Goal: Information Seeking & Learning: Learn about a topic

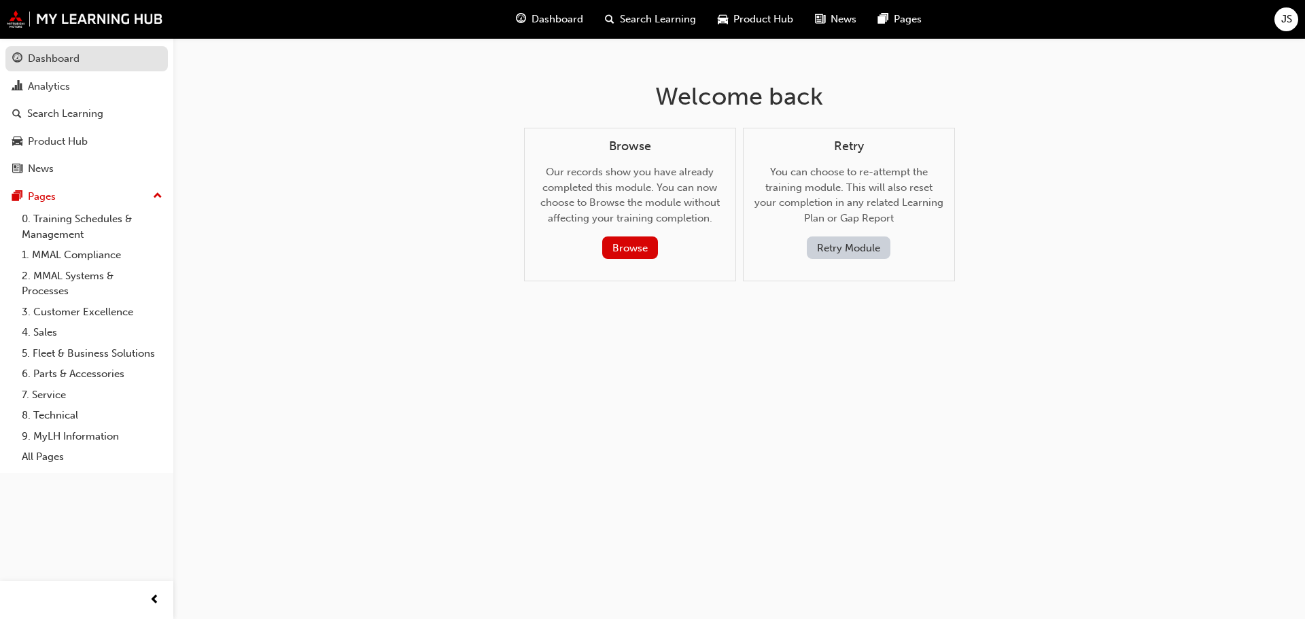
click at [74, 64] on div "Dashboard" at bounding box center [54, 59] width 52 height 16
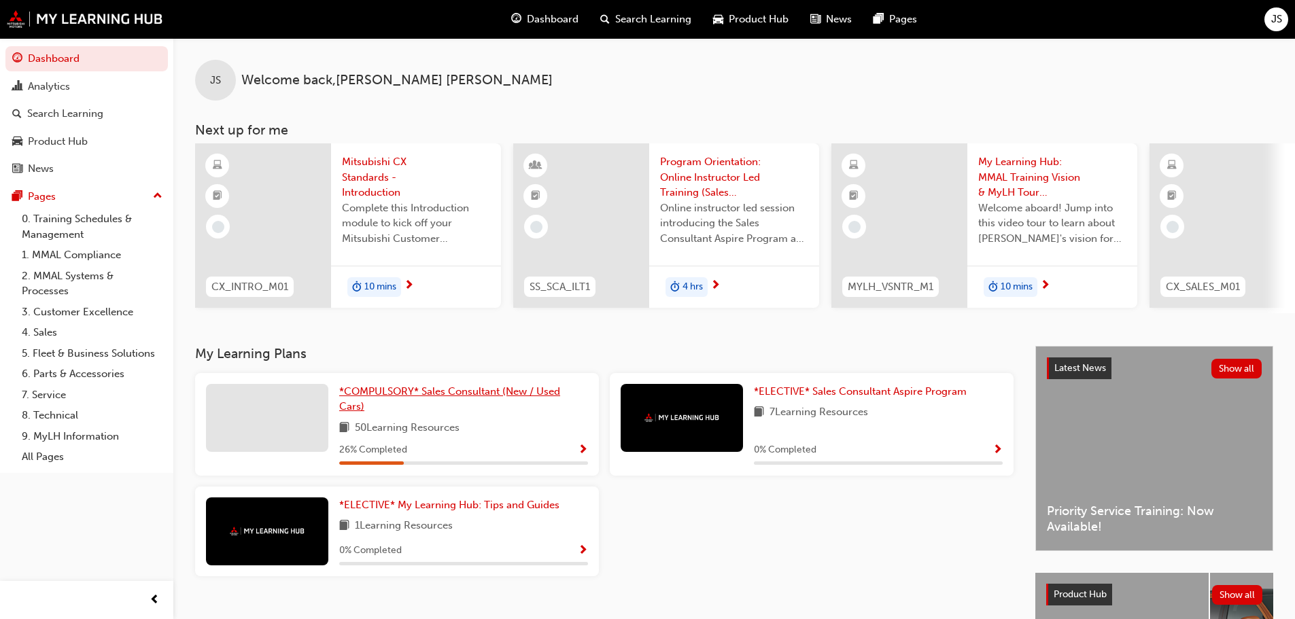
click at [407, 400] on span "*COMPULSORY* Sales Consultant (New / Used Cars)" at bounding box center [449, 399] width 221 height 28
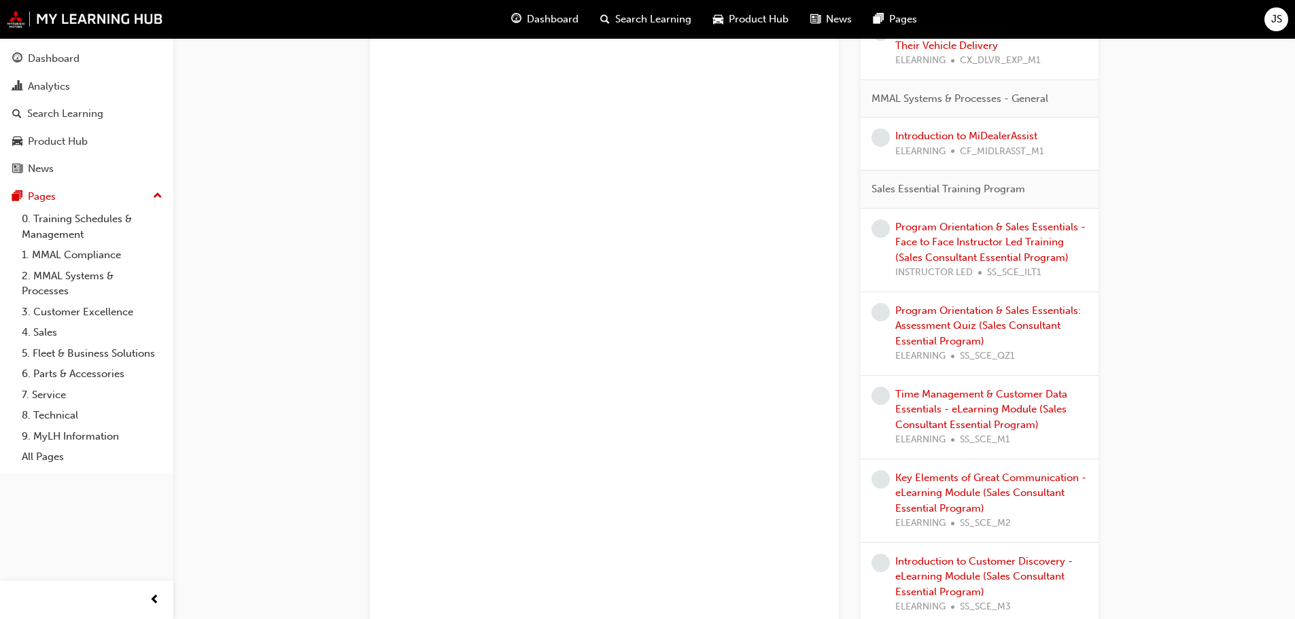
scroll to position [1597, 0]
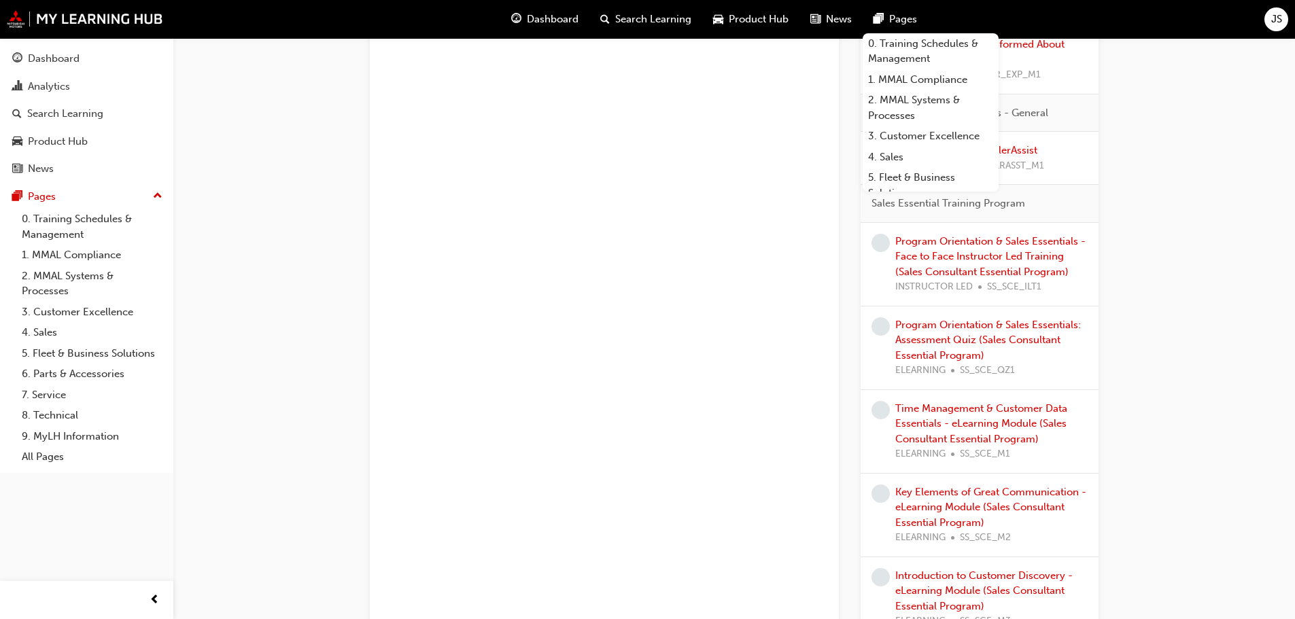
click at [1178, 289] on div "*COMPULSORY* Sales Consultant (New / Used Cars) Learning search page Learning p…" at bounding box center [734, 125] width 1122 height 3368
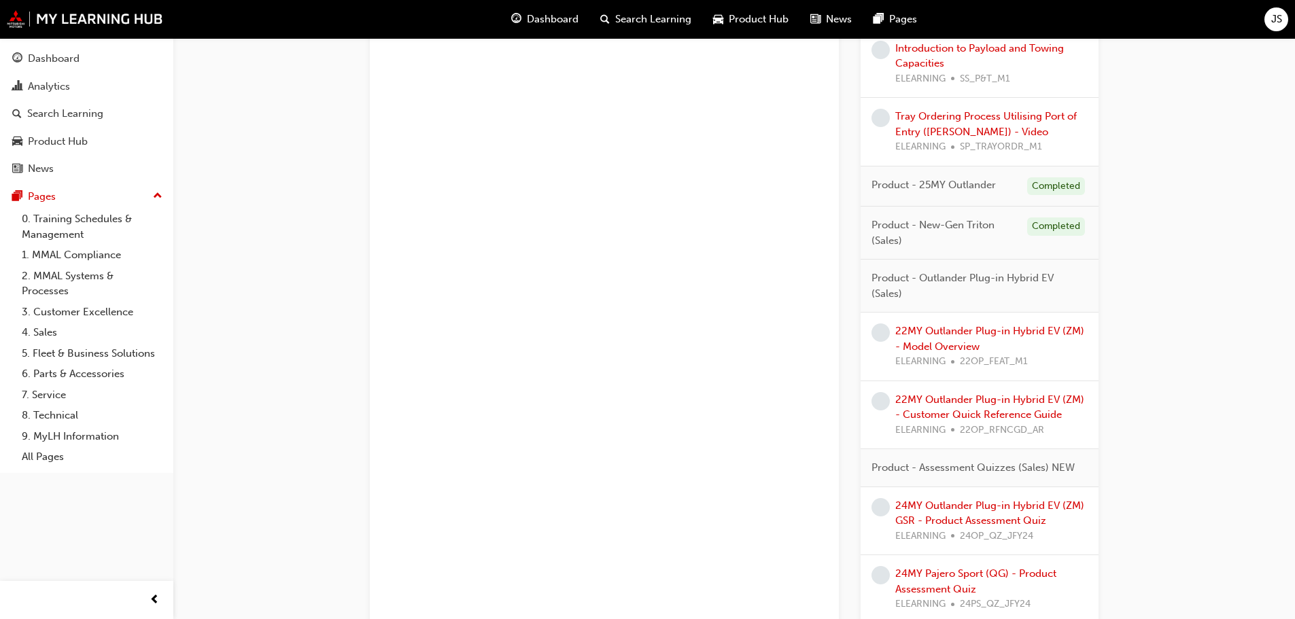
scroll to position [2821, 0]
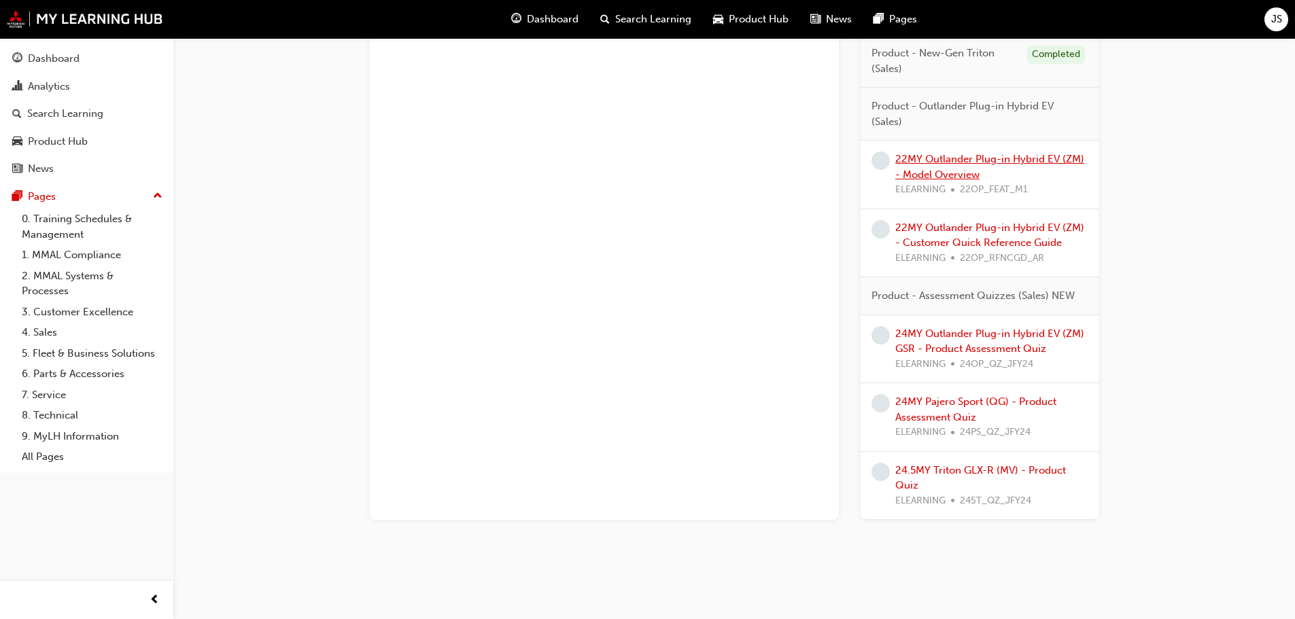
click at [1012, 158] on link "22MY Outlander Plug-in Hybrid EV (ZM) - Model Overview" at bounding box center [989, 167] width 189 height 28
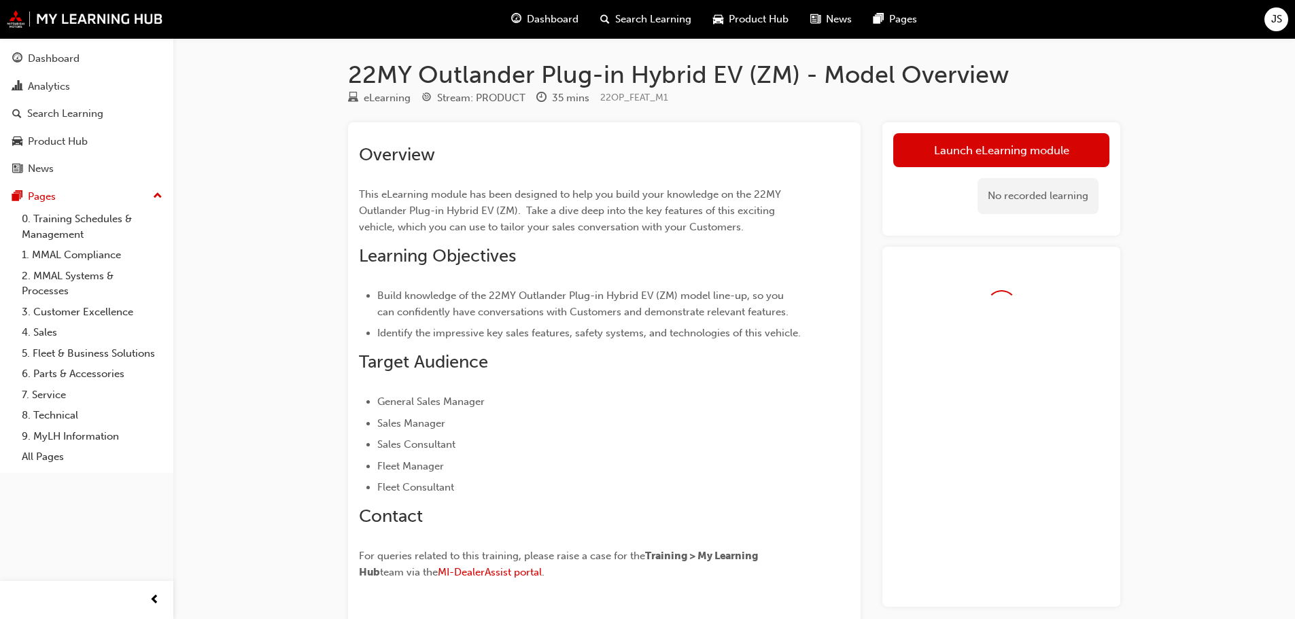
click at [1012, 158] on link "Launch eLearning module" at bounding box center [1001, 150] width 216 height 34
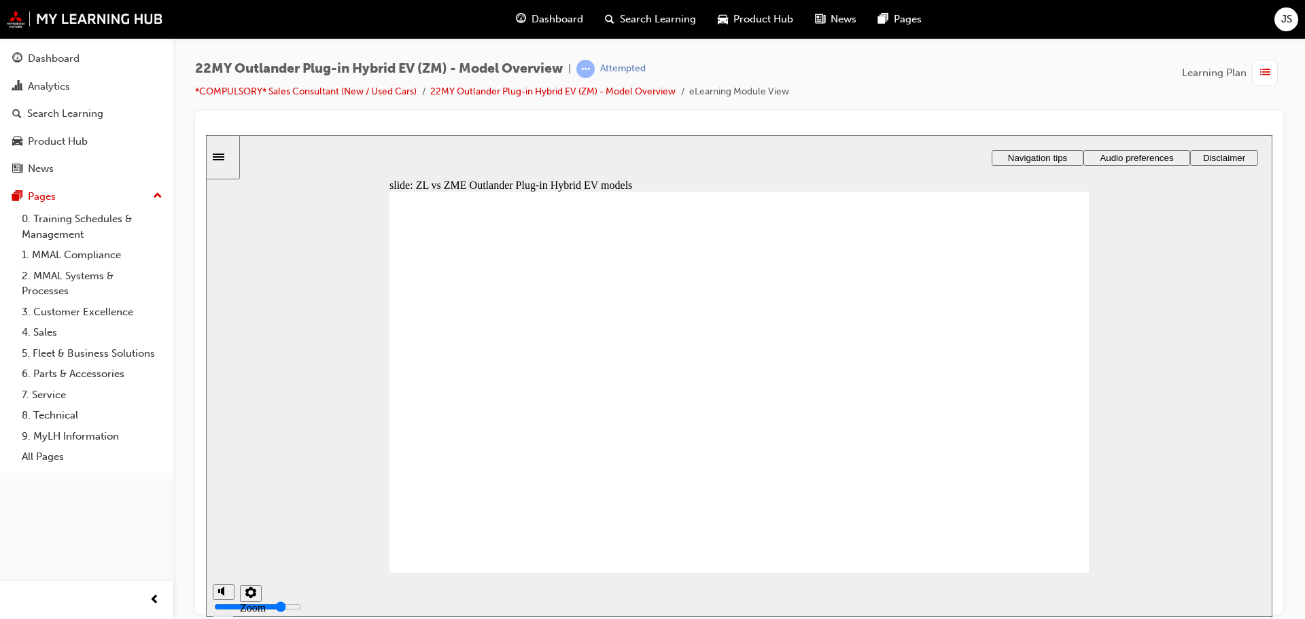
drag, startPoint x: 453, startPoint y: 361, endPoint x: 625, endPoint y: 390, distance: 174.3
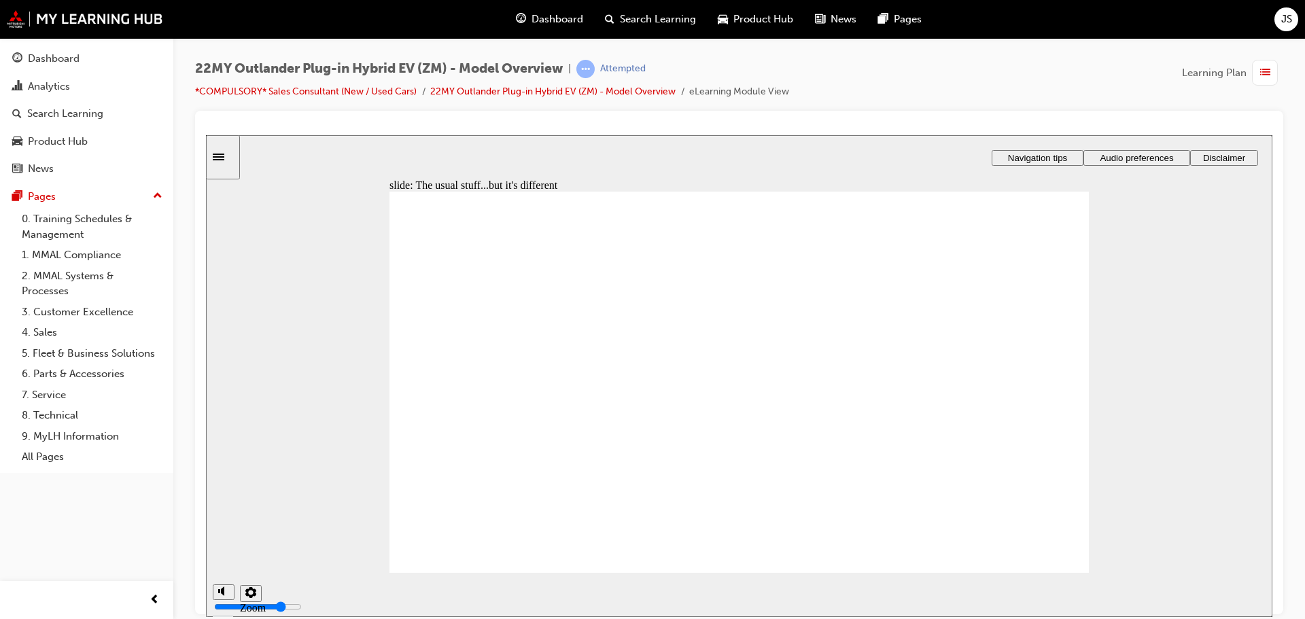
radio input "true"
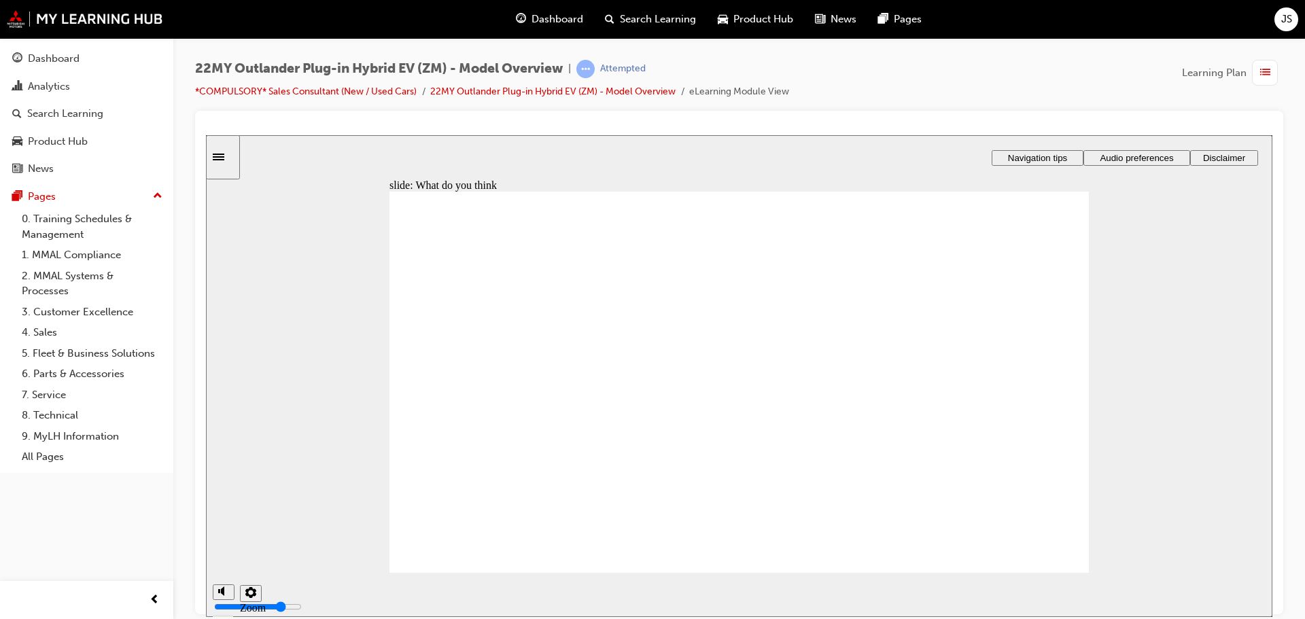
radio input "true"
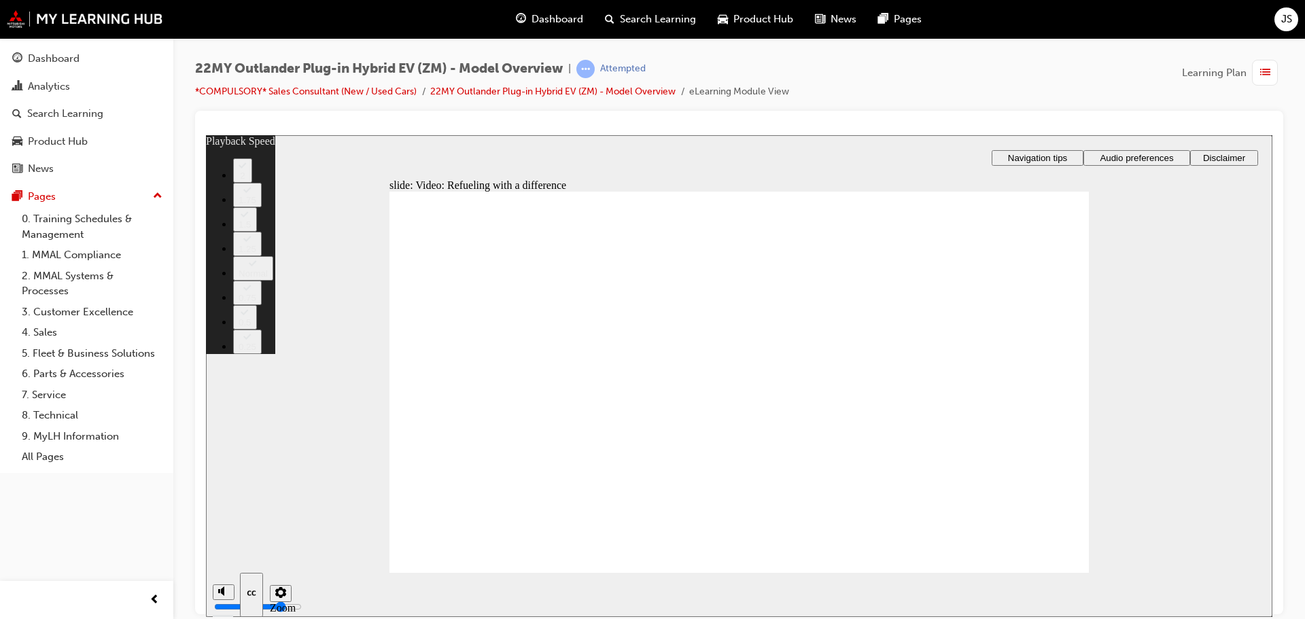
type input "107"
type input "7"
type input "107"
type input "7"
type input "8"
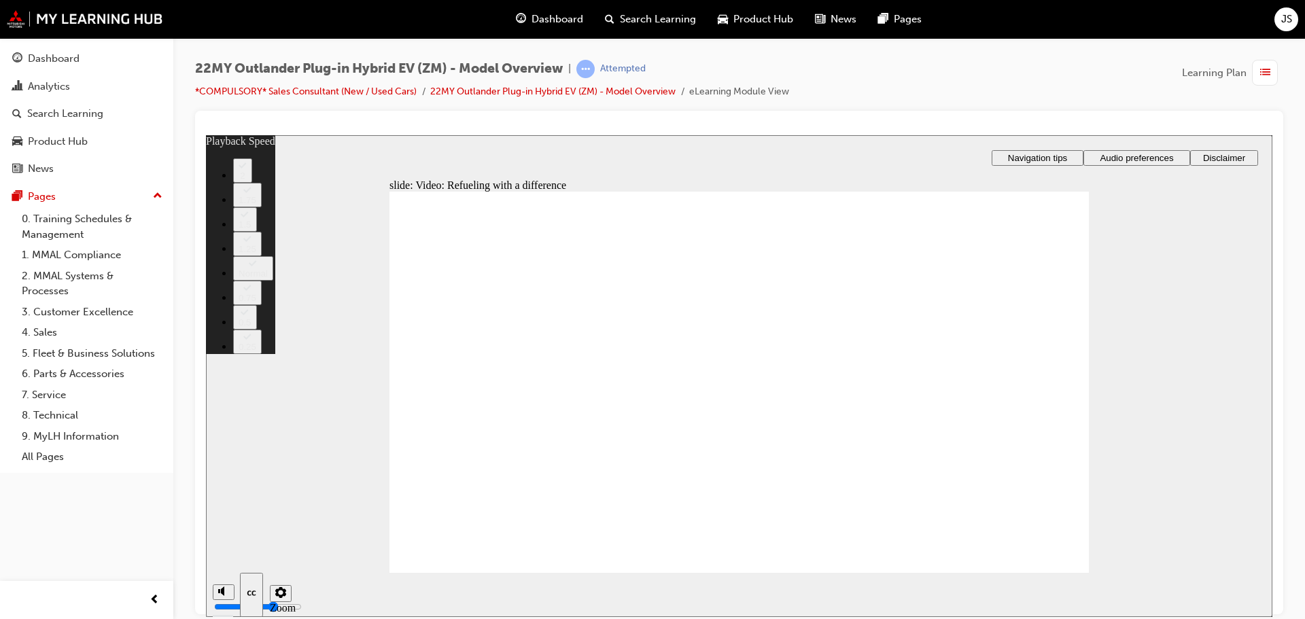
type input "107"
type input "8"
type input "107"
type input "8"
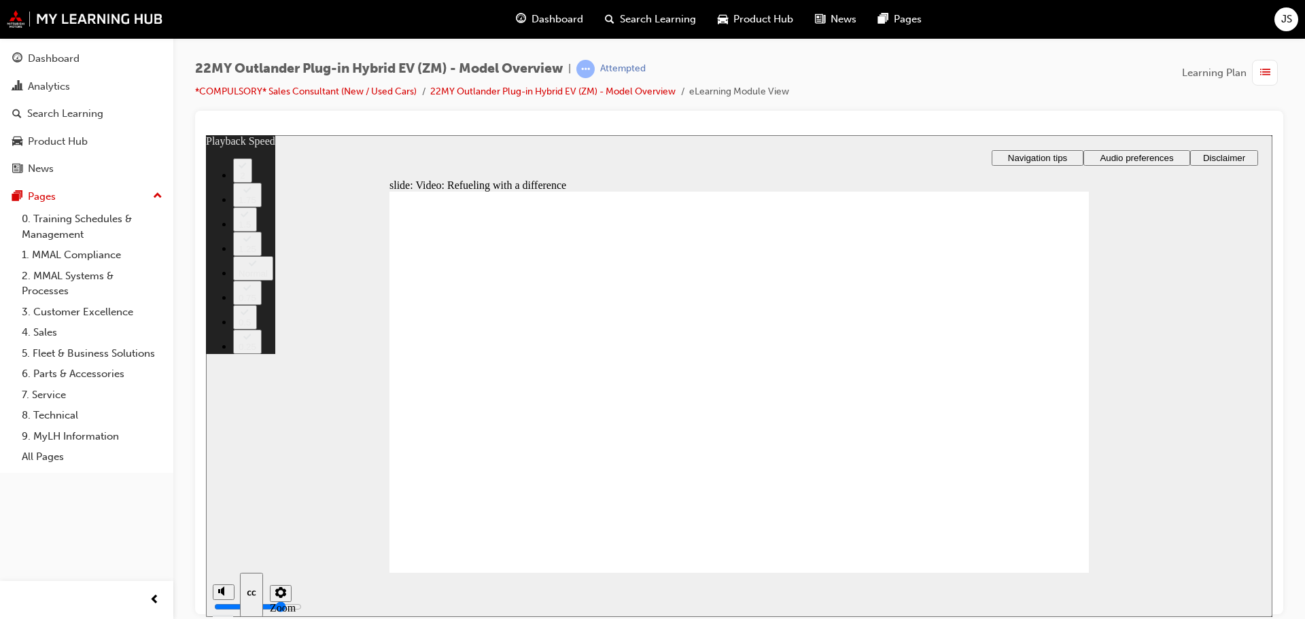
type input "9"
type input "107"
type input "9"
type input "10"
type input "107"
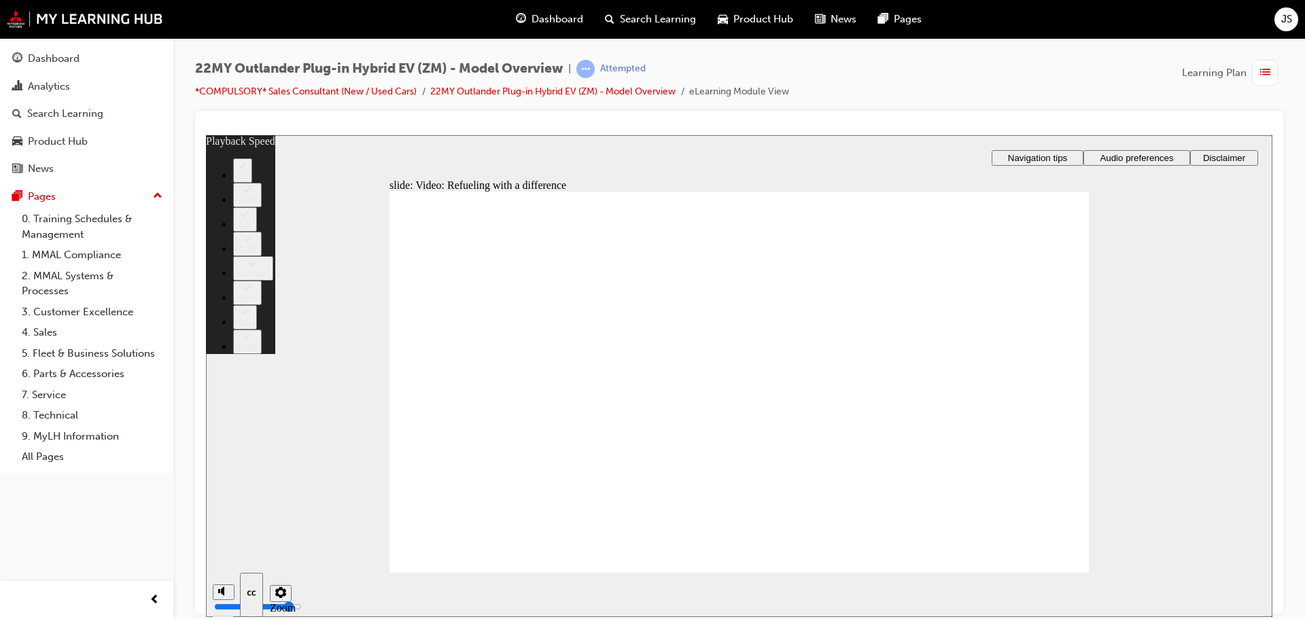
type input "10"
drag, startPoint x: 927, startPoint y: 500, endPoint x: 928, endPoint y: 466, distance: 34.0
type input "115"
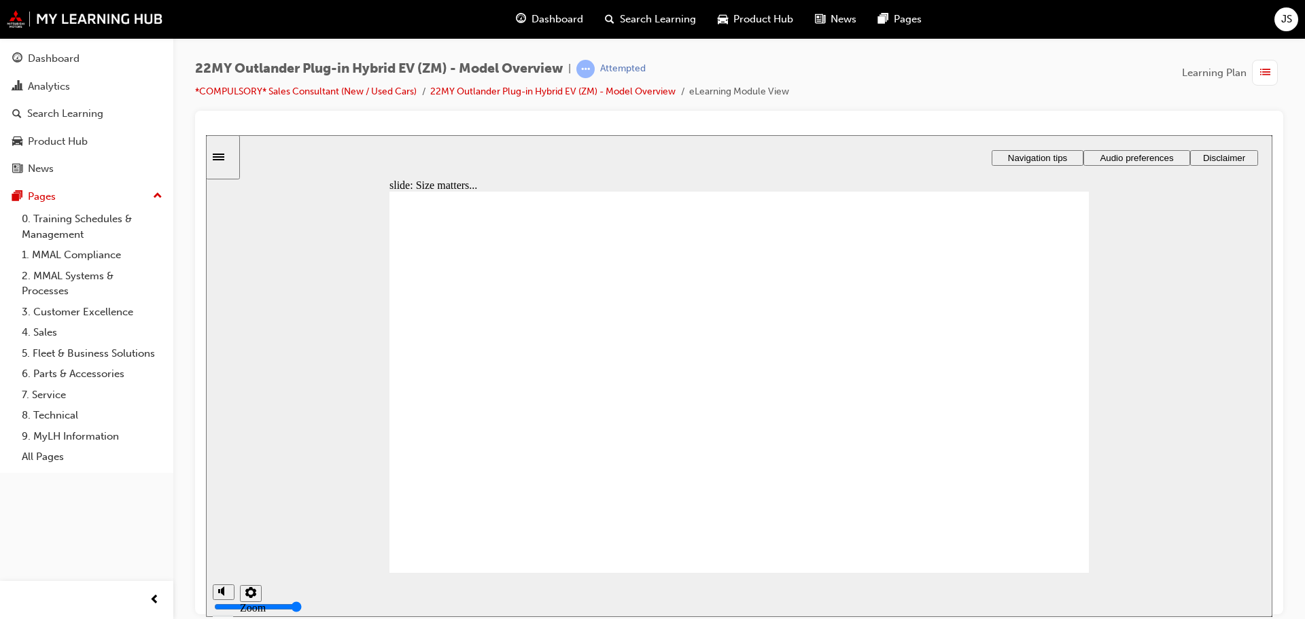
checkbox input "true"
drag, startPoint x: 722, startPoint y: 383, endPoint x: 788, endPoint y: 384, distance: 65.9
checkbox input "true"
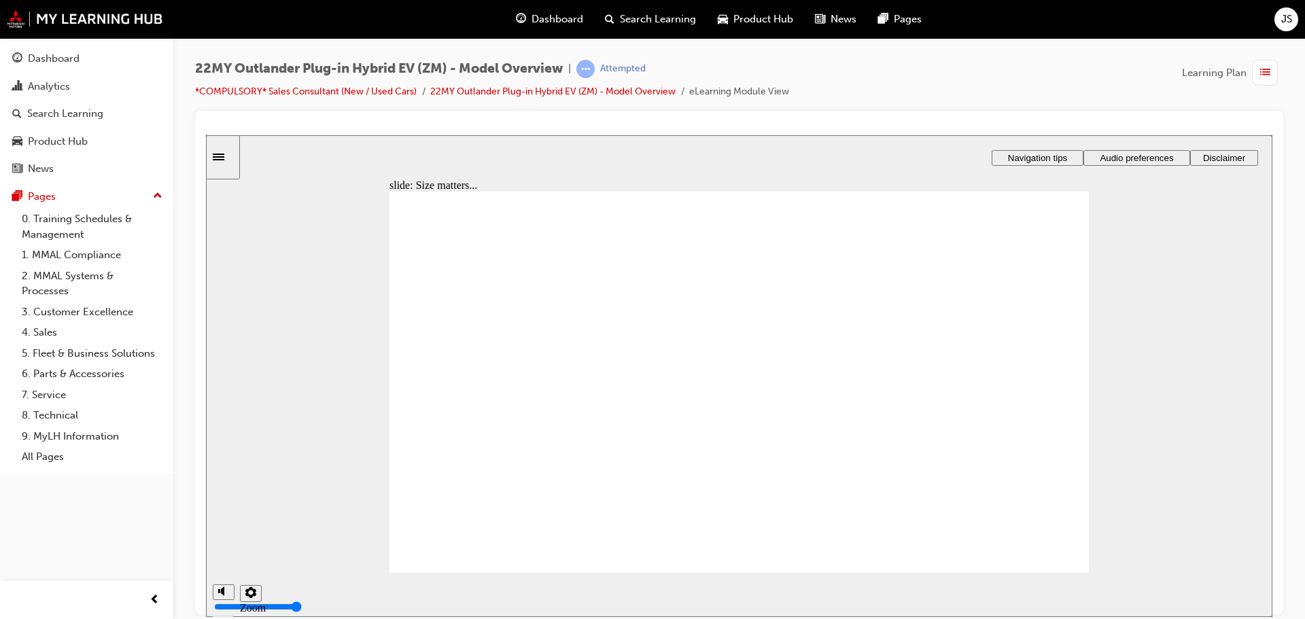
drag, startPoint x: 927, startPoint y: 385, endPoint x: 1012, endPoint y: 387, distance: 84.3
checkbox input "true"
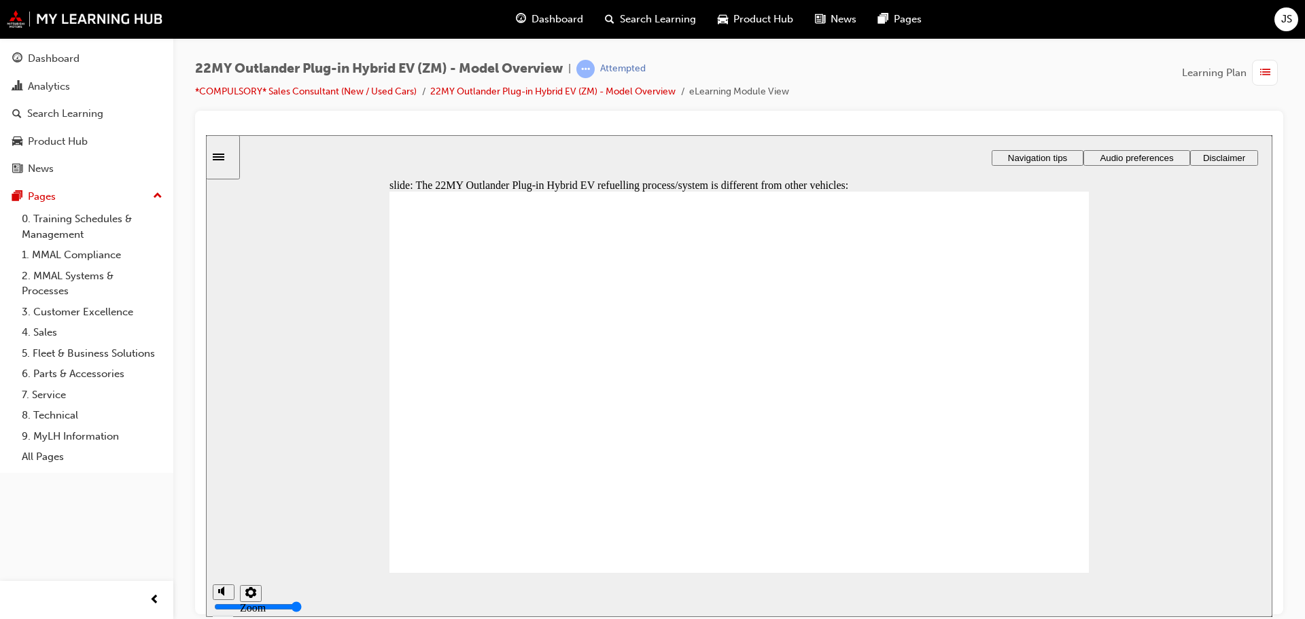
checkbox input "true"
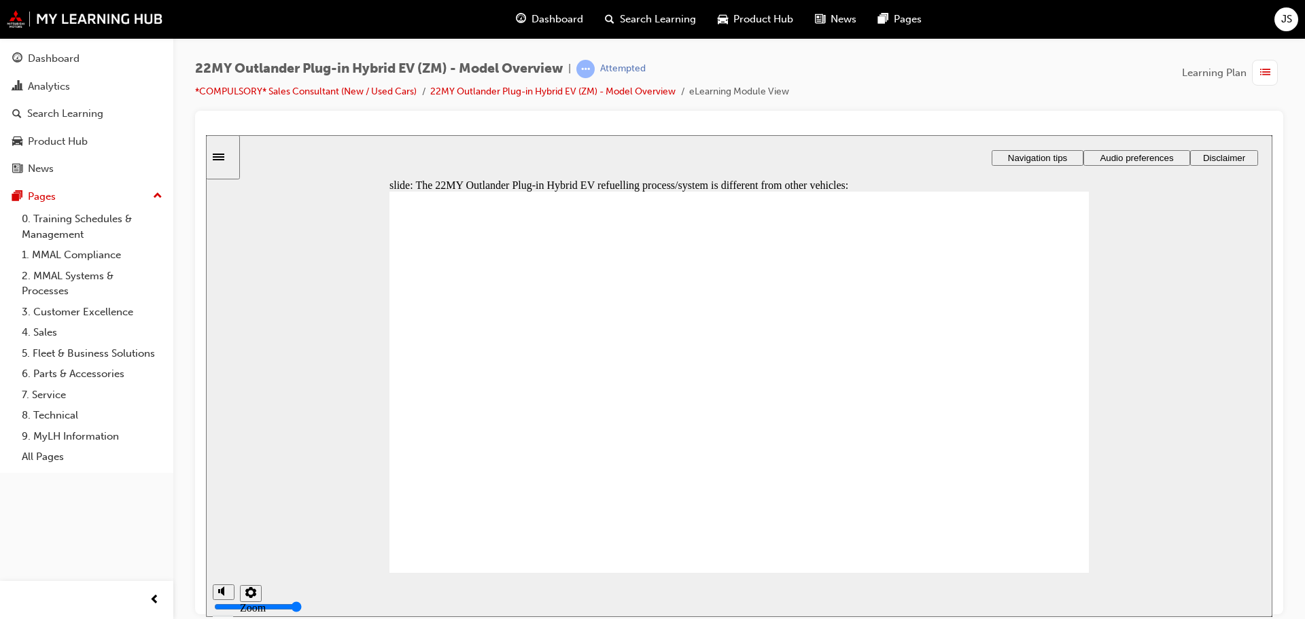
checkbox input "true"
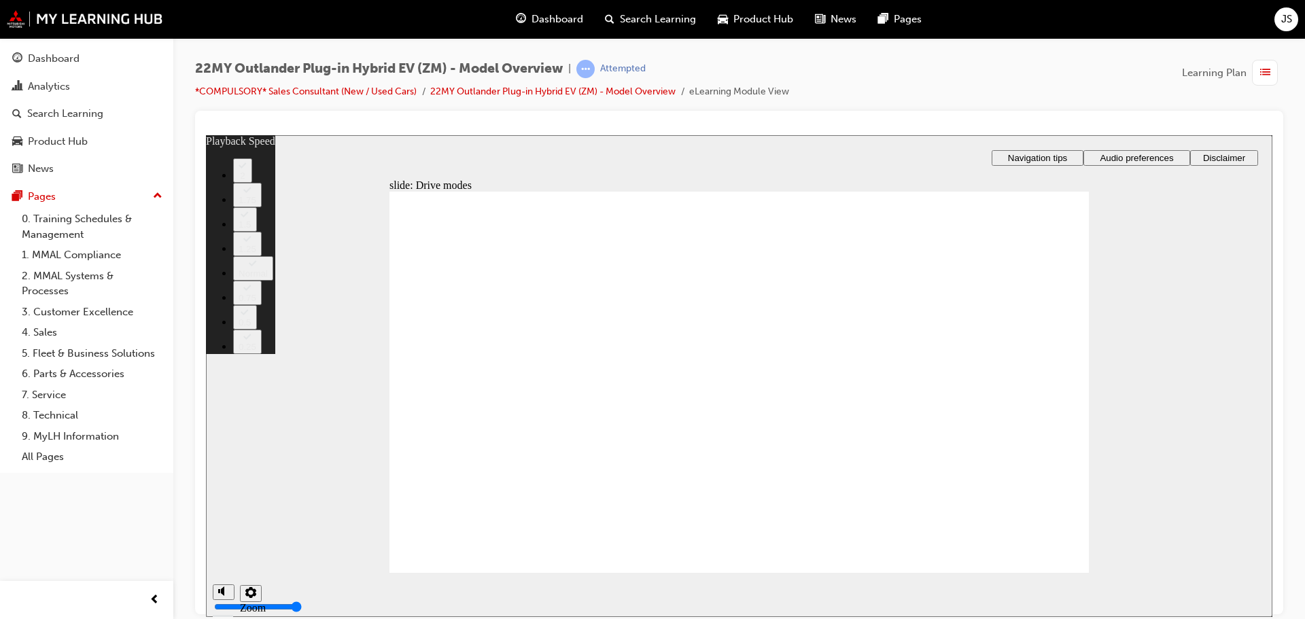
type input "37"
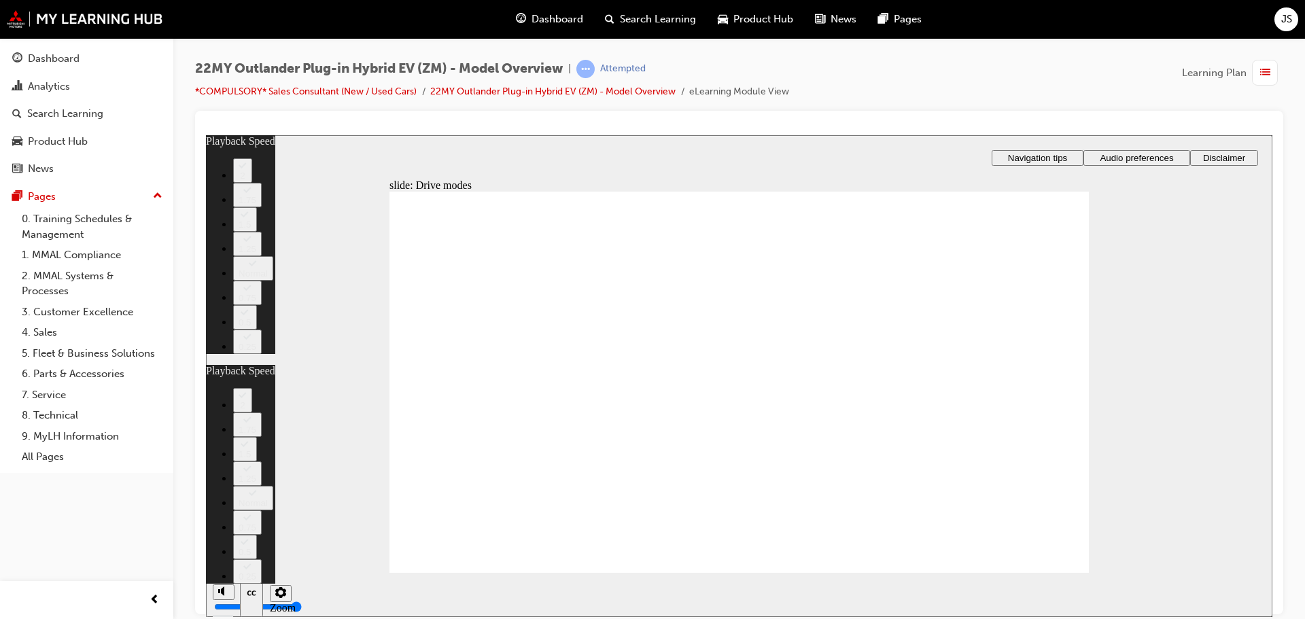
type input "37"
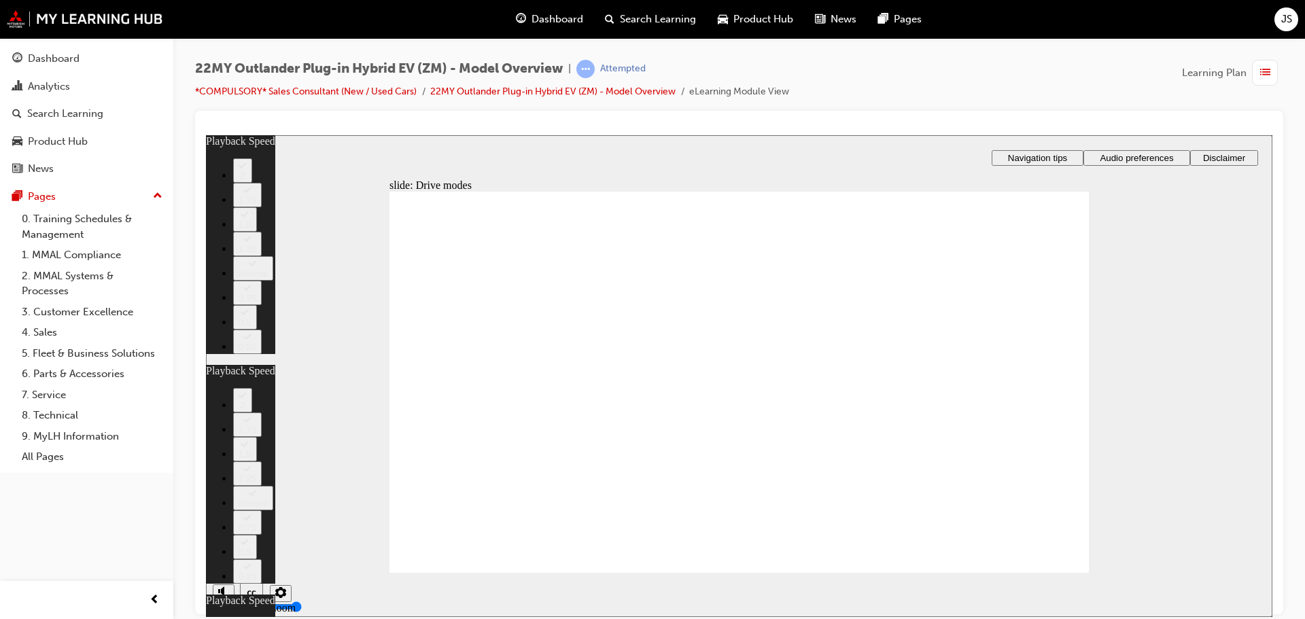
type input "34"
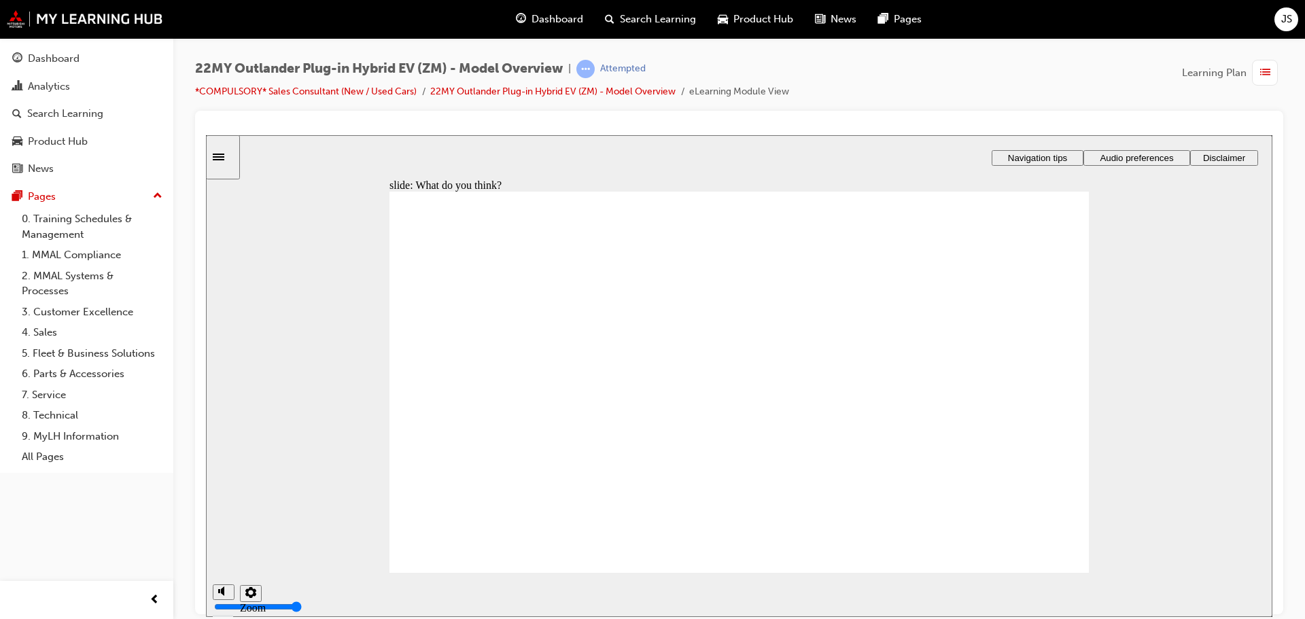
radio input "true"
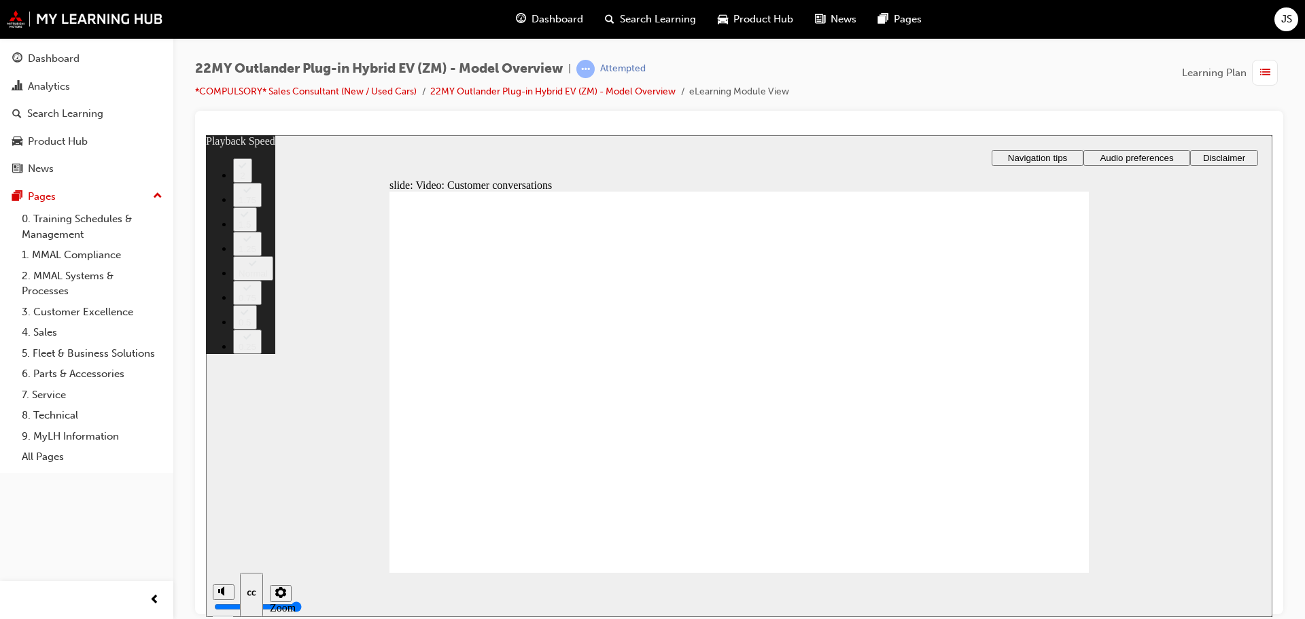
type input "143"
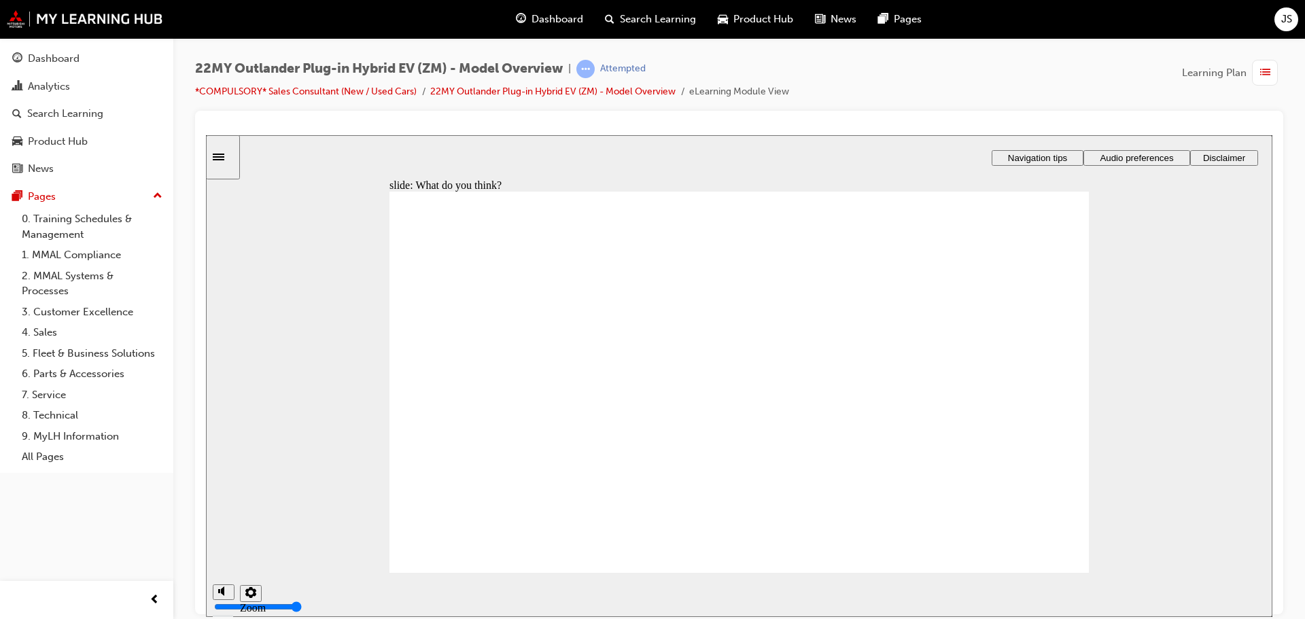
checkbox input "true"
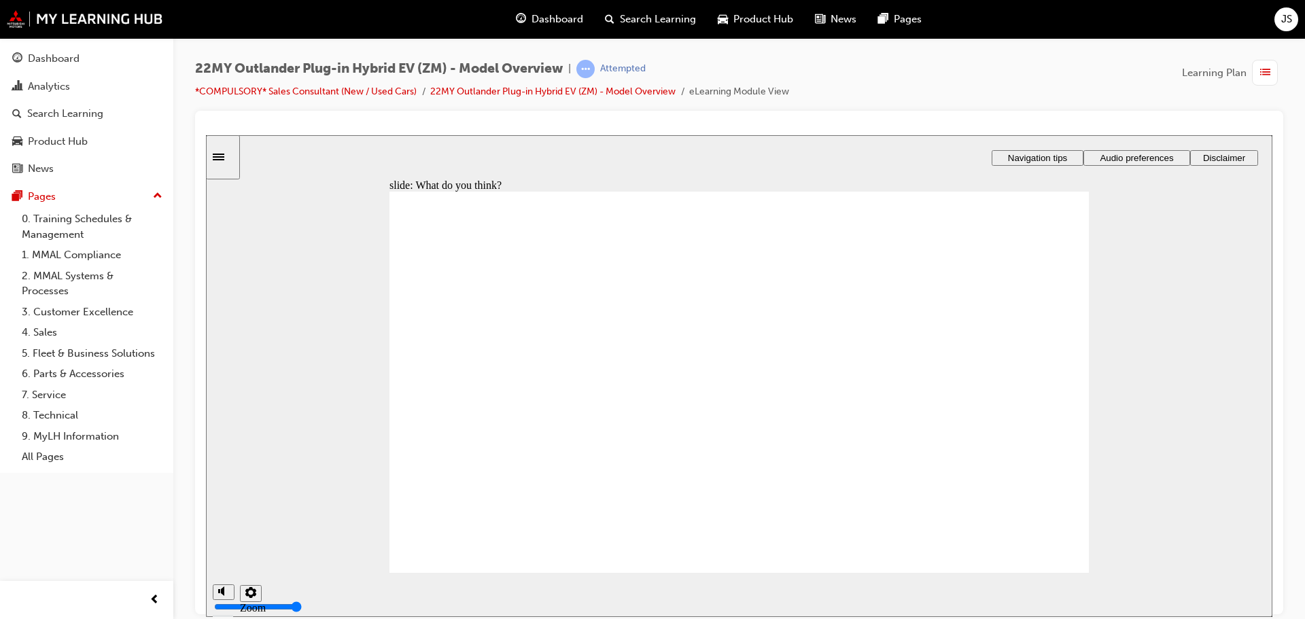
checkbox input "true"
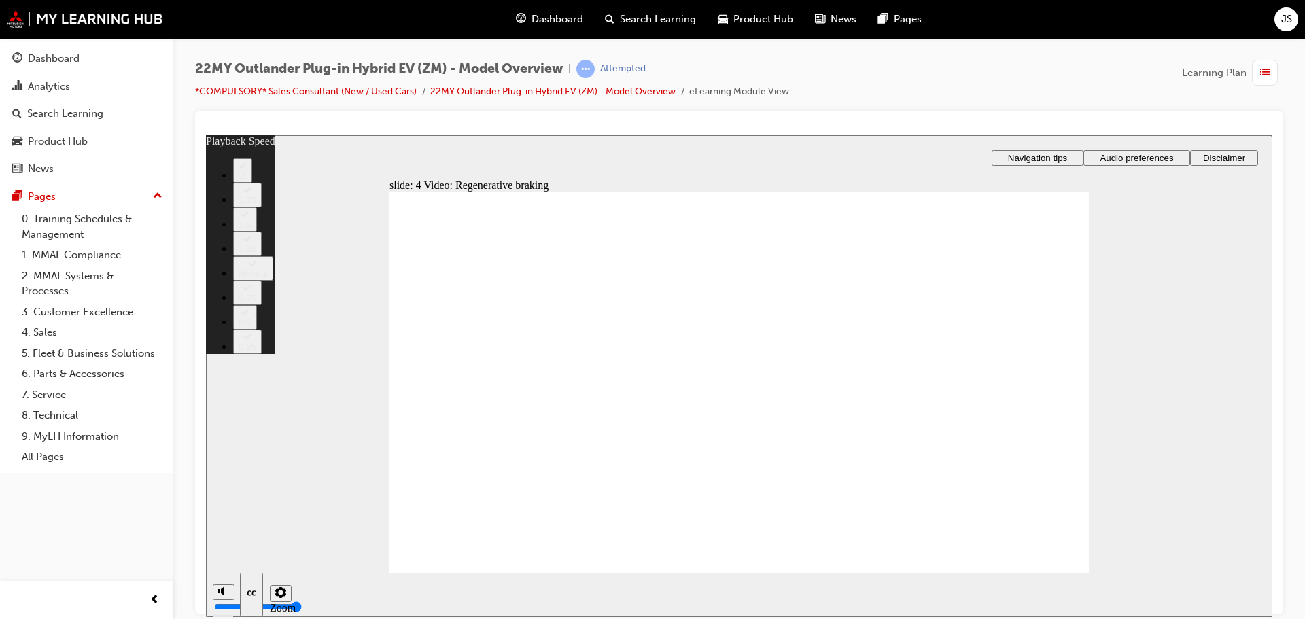
type input "91"
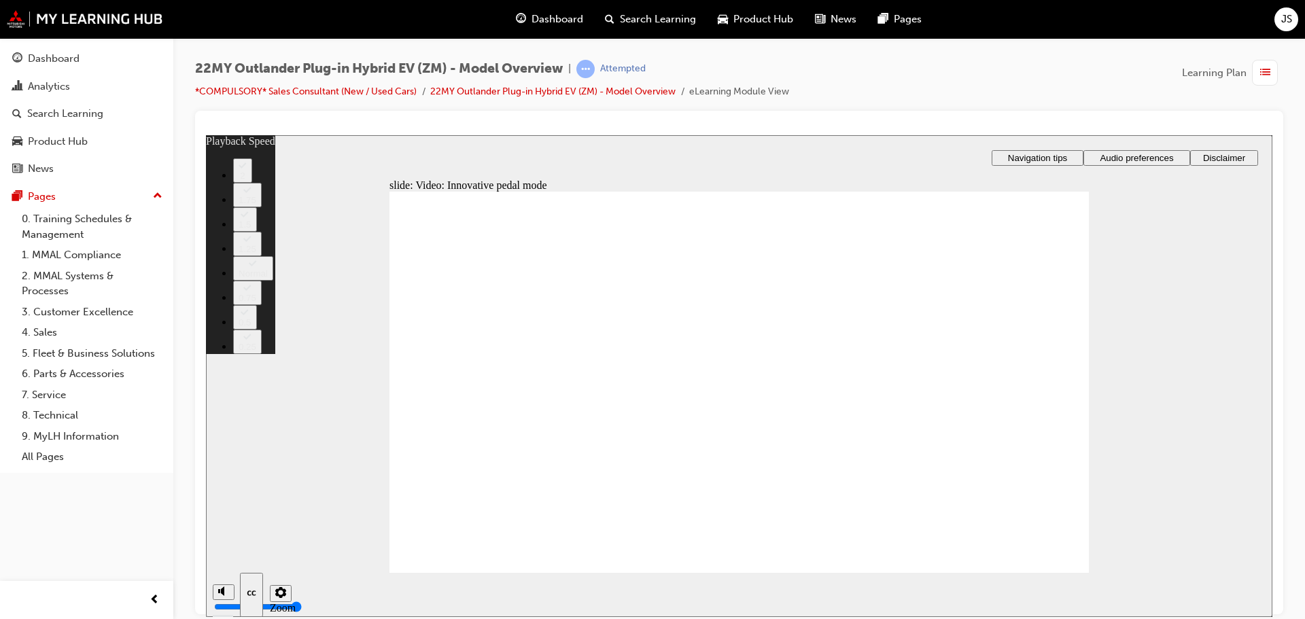
type input "129"
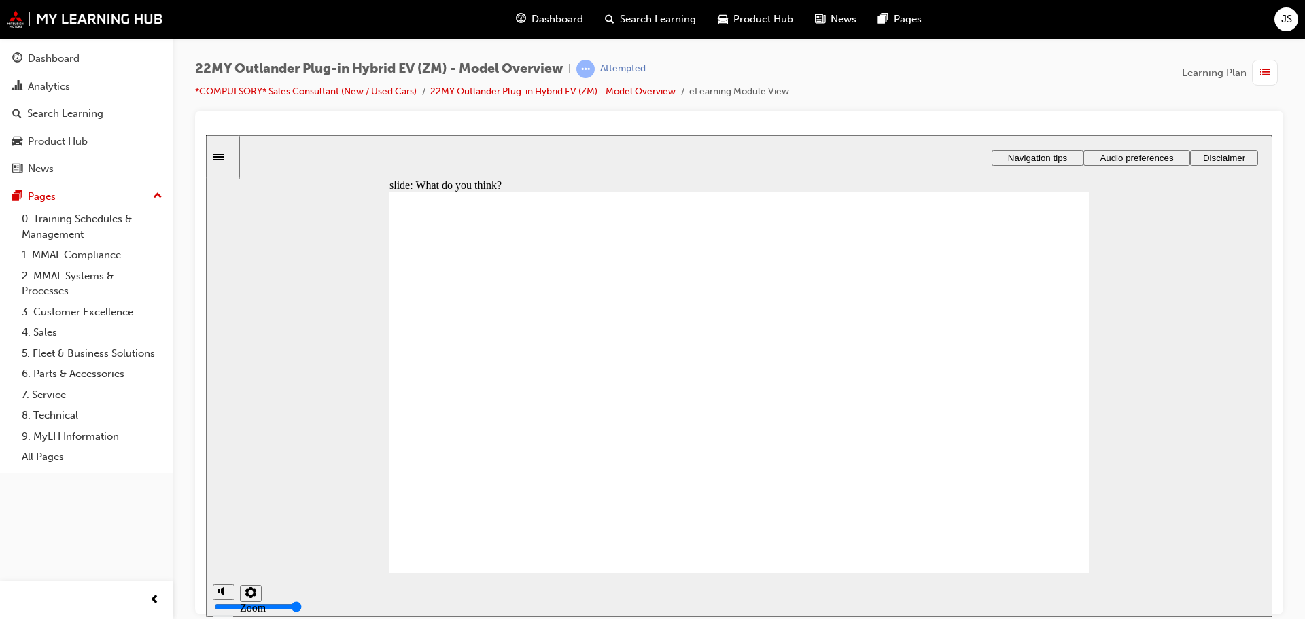
radio input "true"
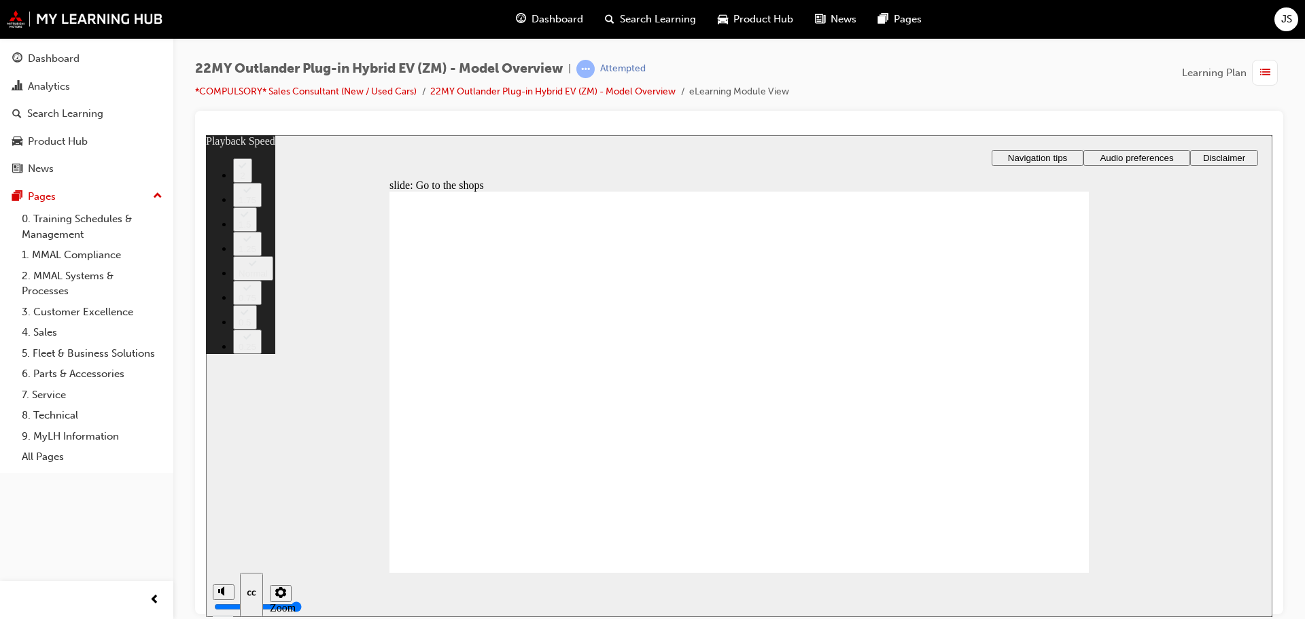
type input "20"
type input "325"
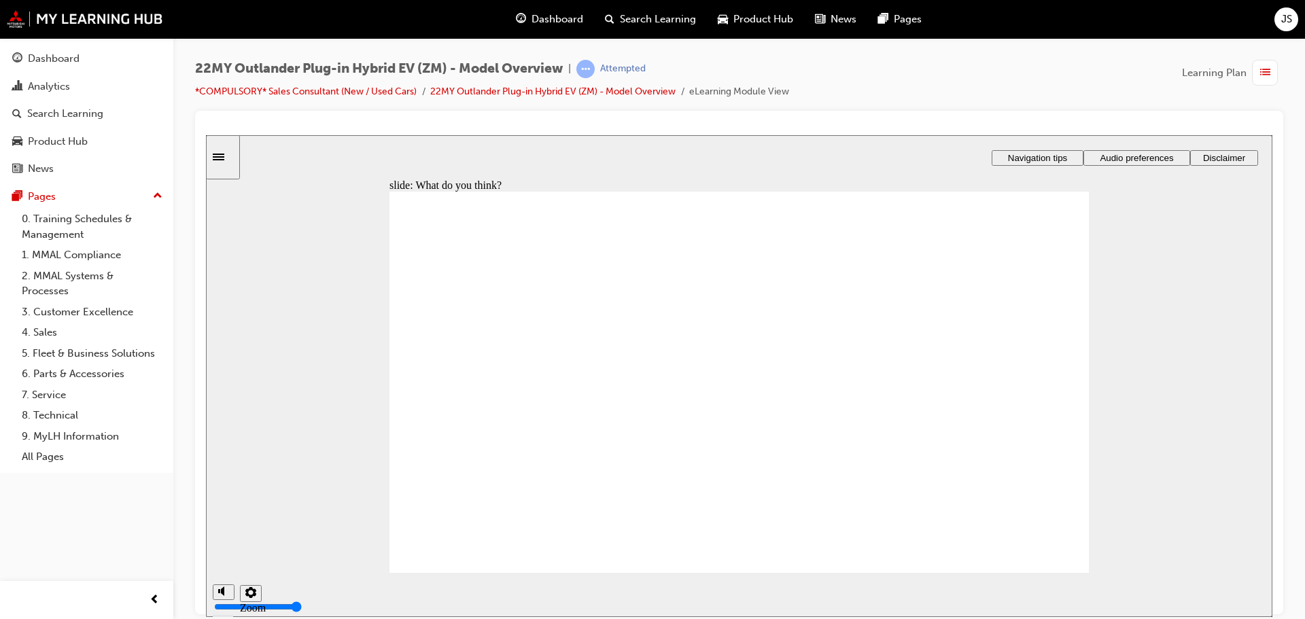
checkbox input "true"
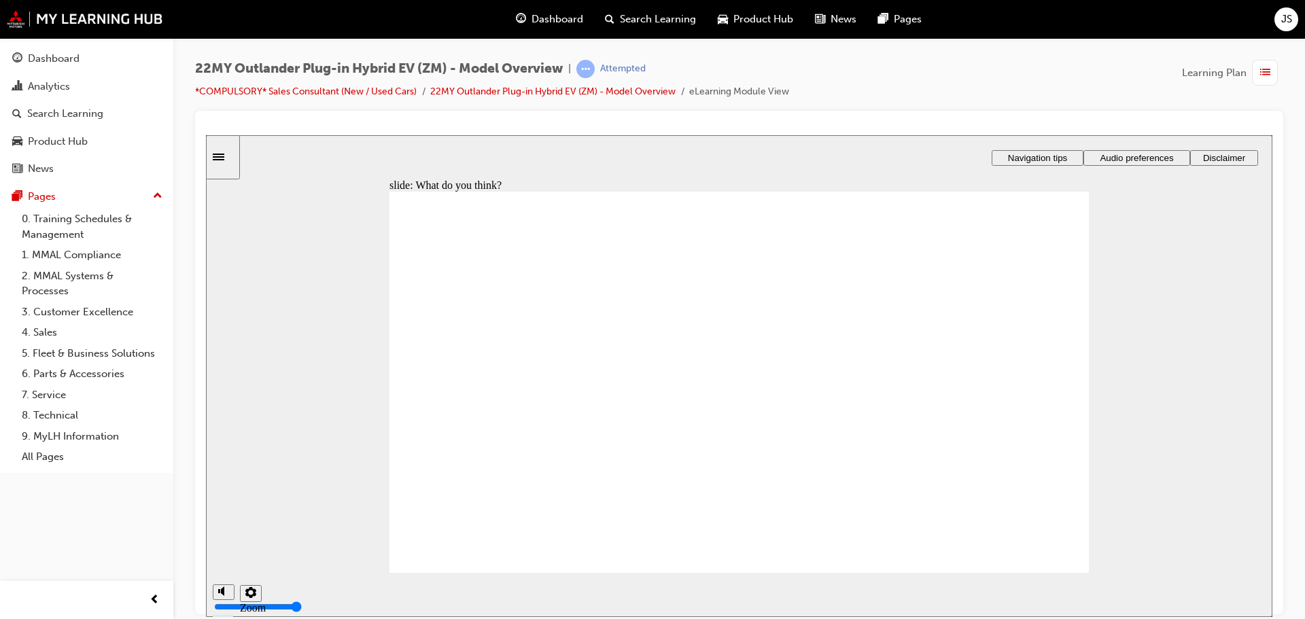
checkbox input "true"
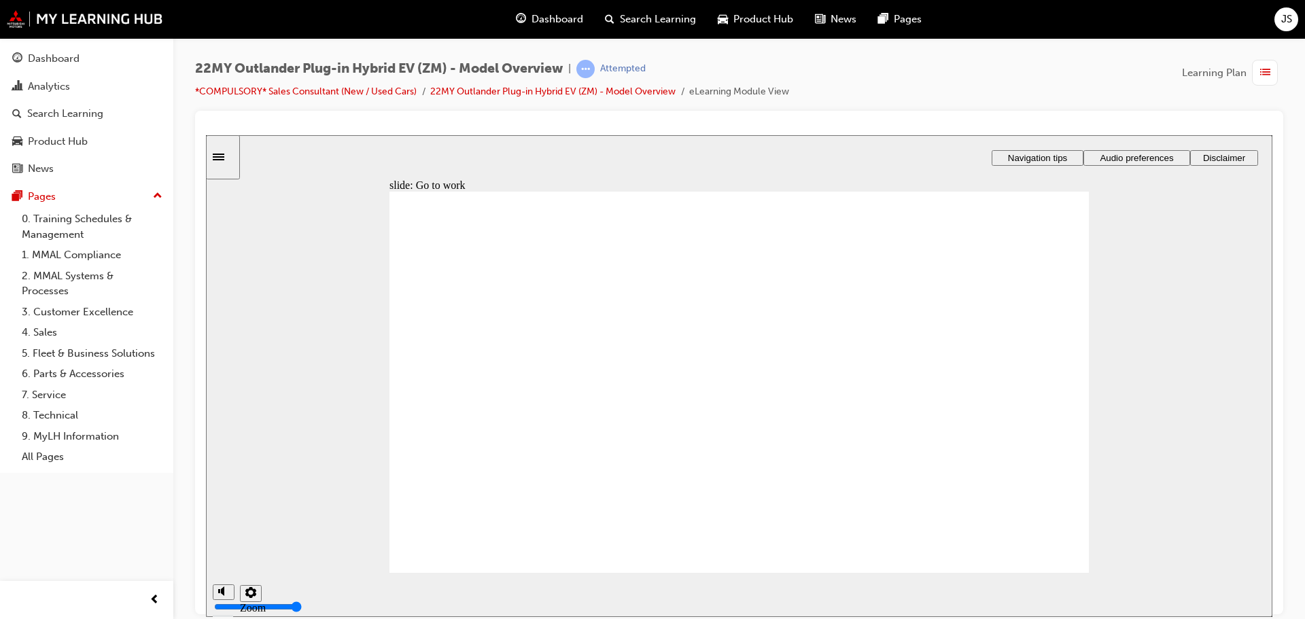
radio input "true"
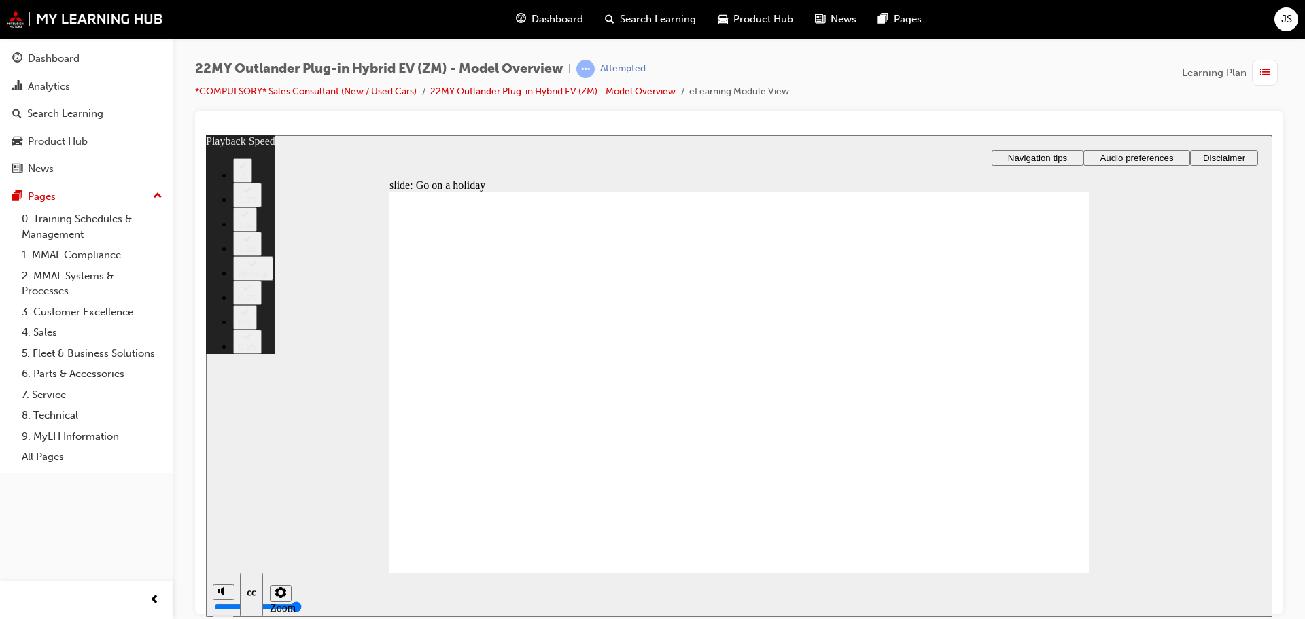
type input "123"
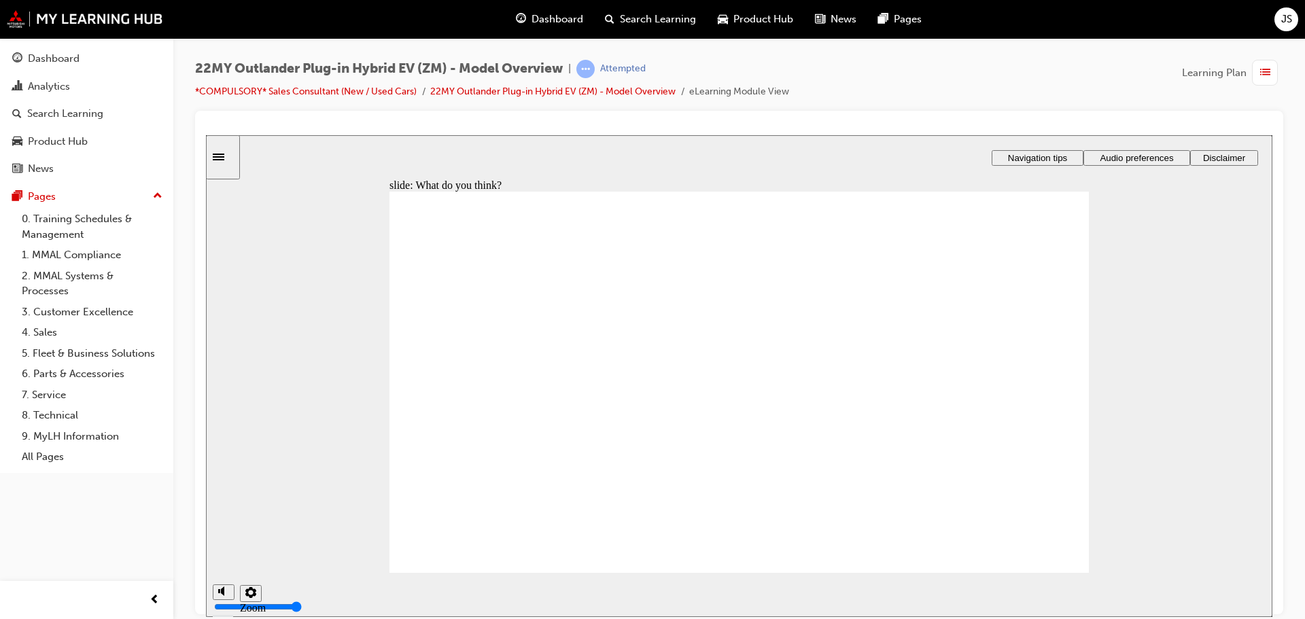
radio input "true"
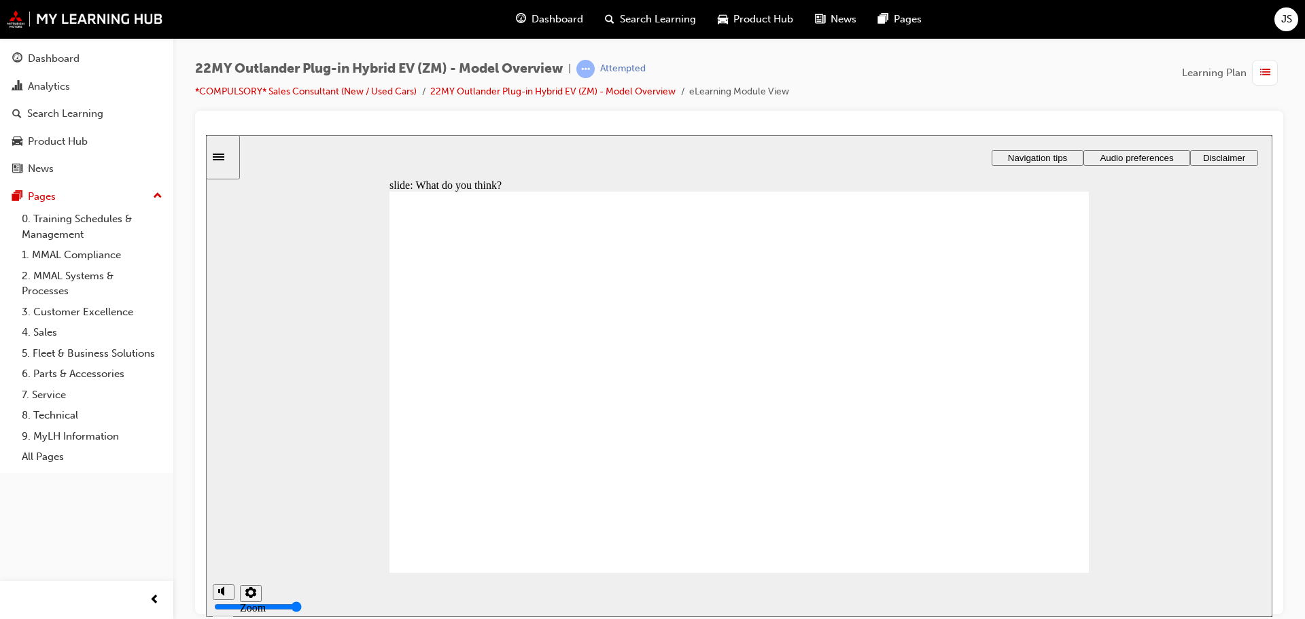
radio input "true"
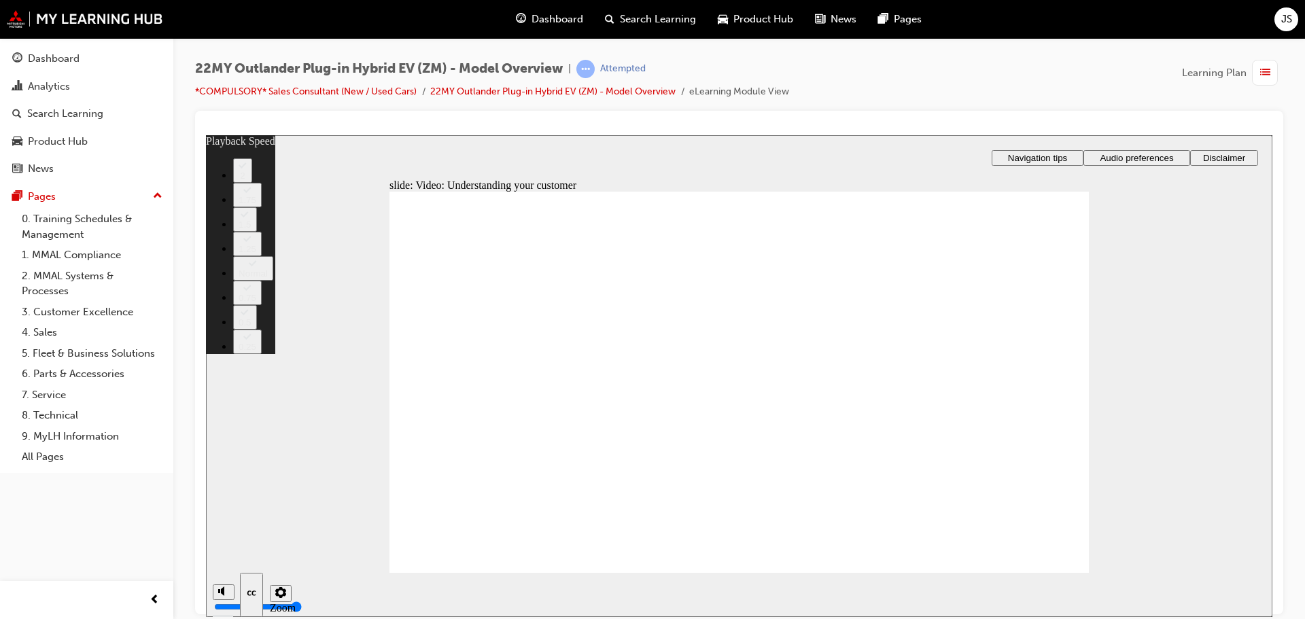
type input "91"
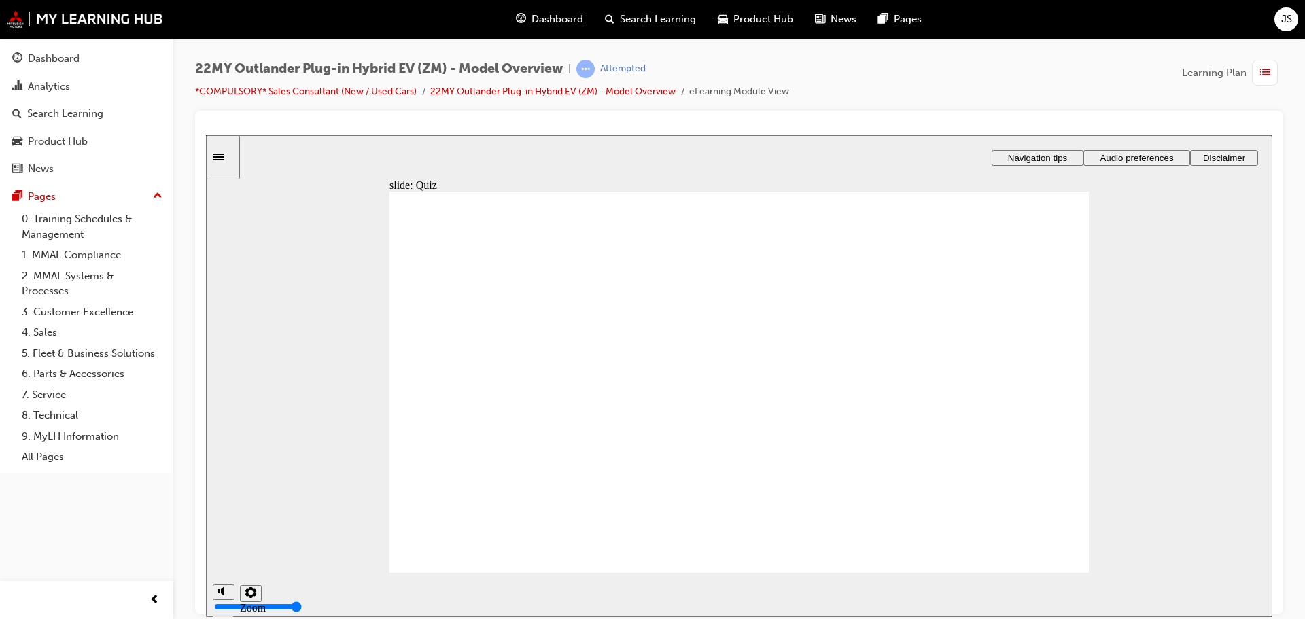
radio input "true"
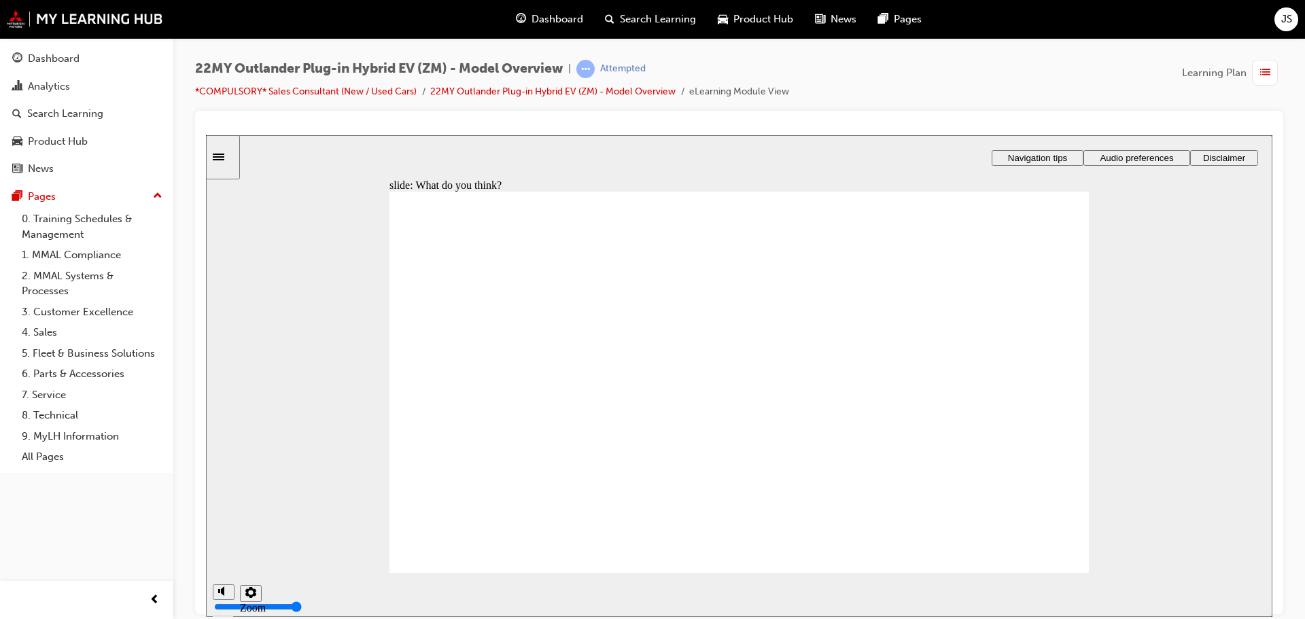
radio input "true"
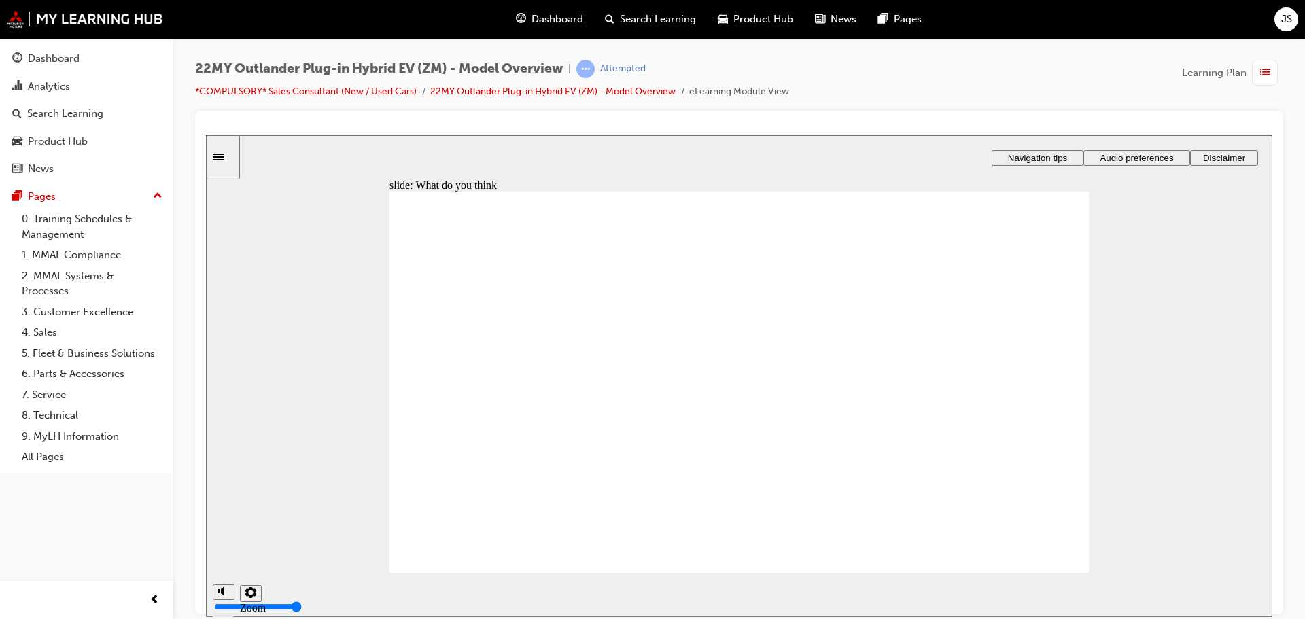
radio input "true"
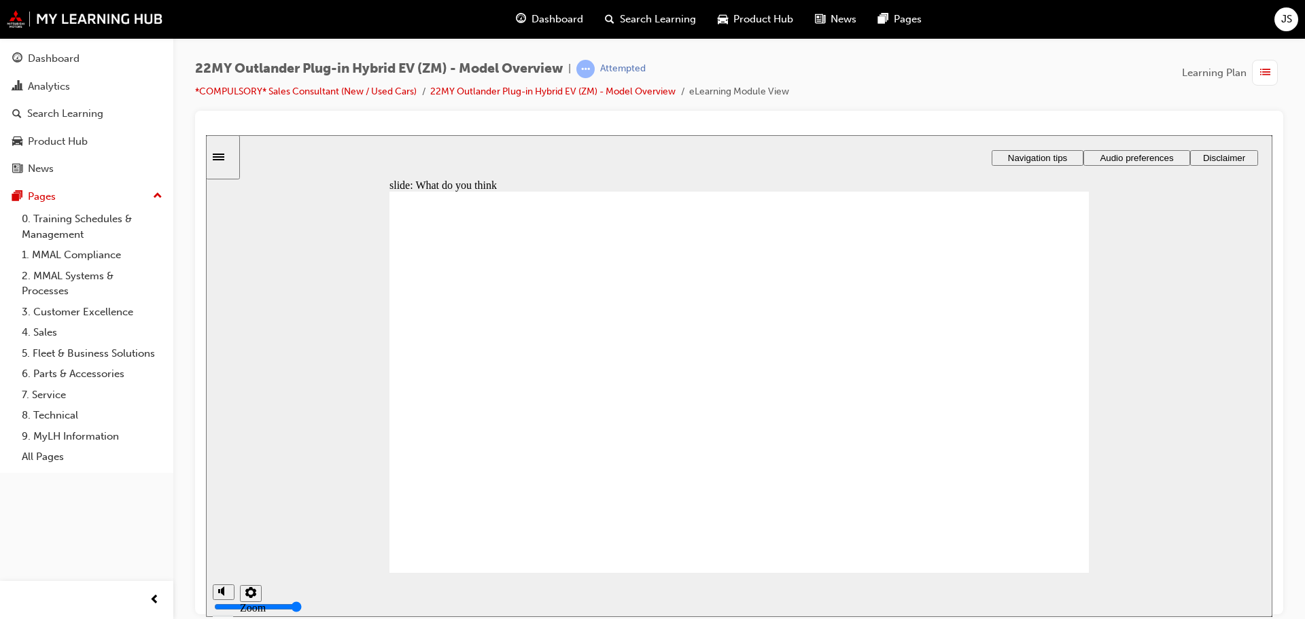
radio input "false"
radio input "true"
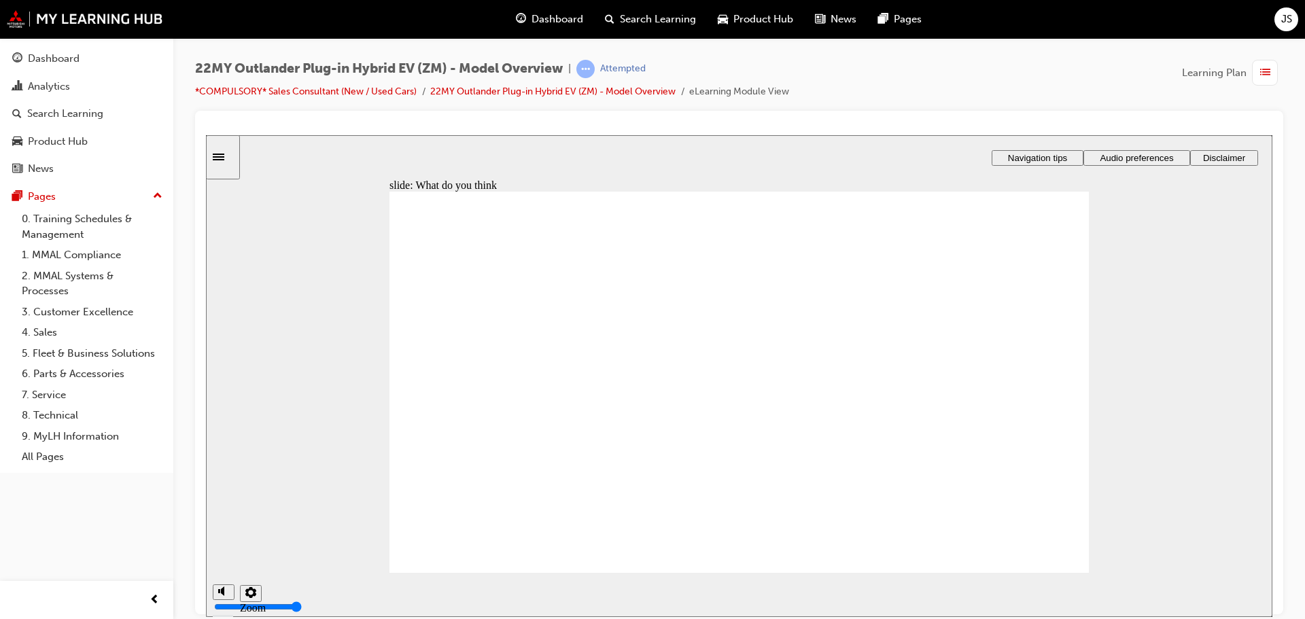
radio input "true"
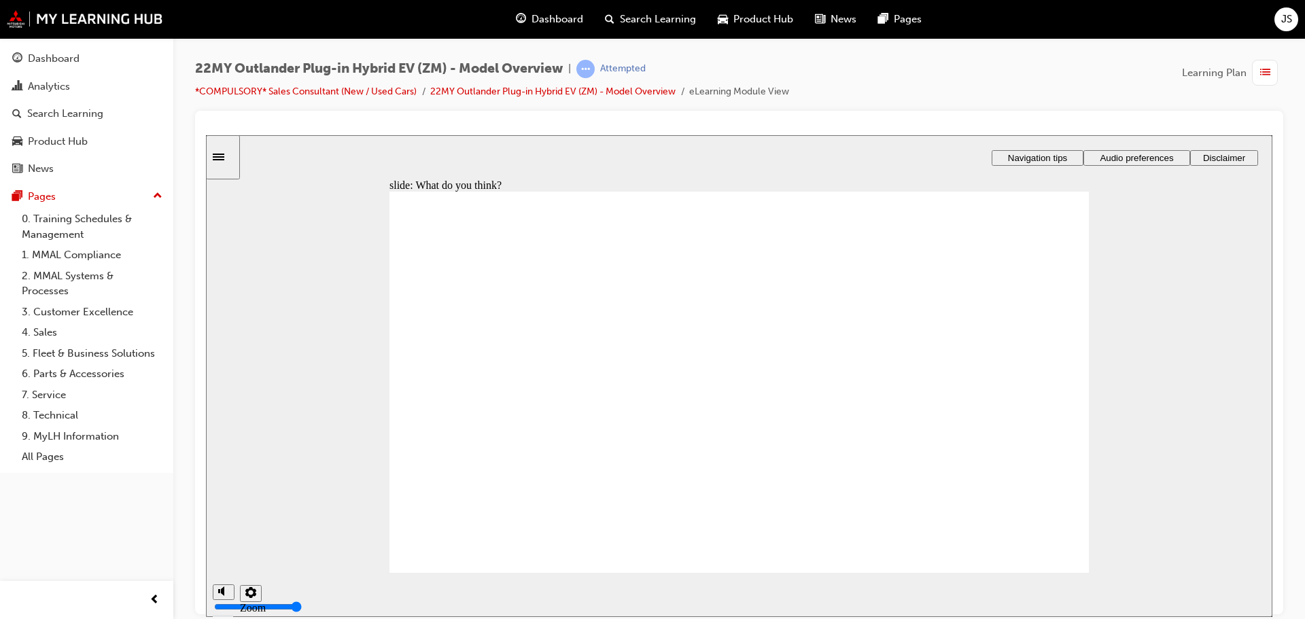
checkbox input "true"
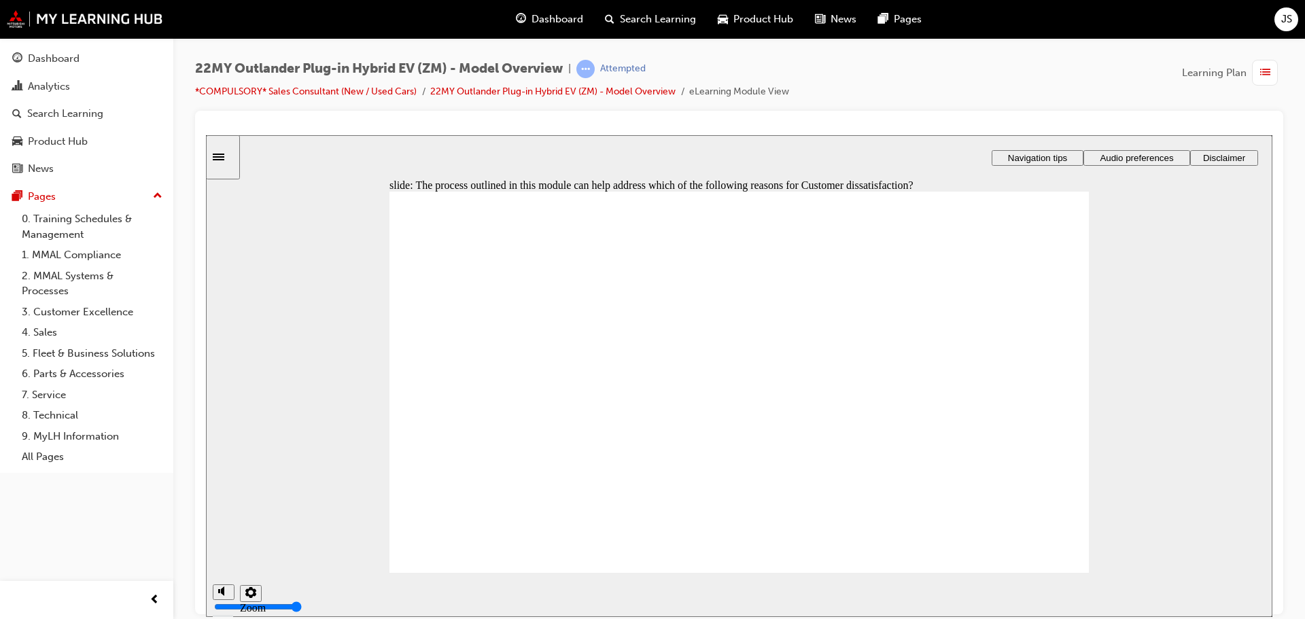
checkbox input "true"
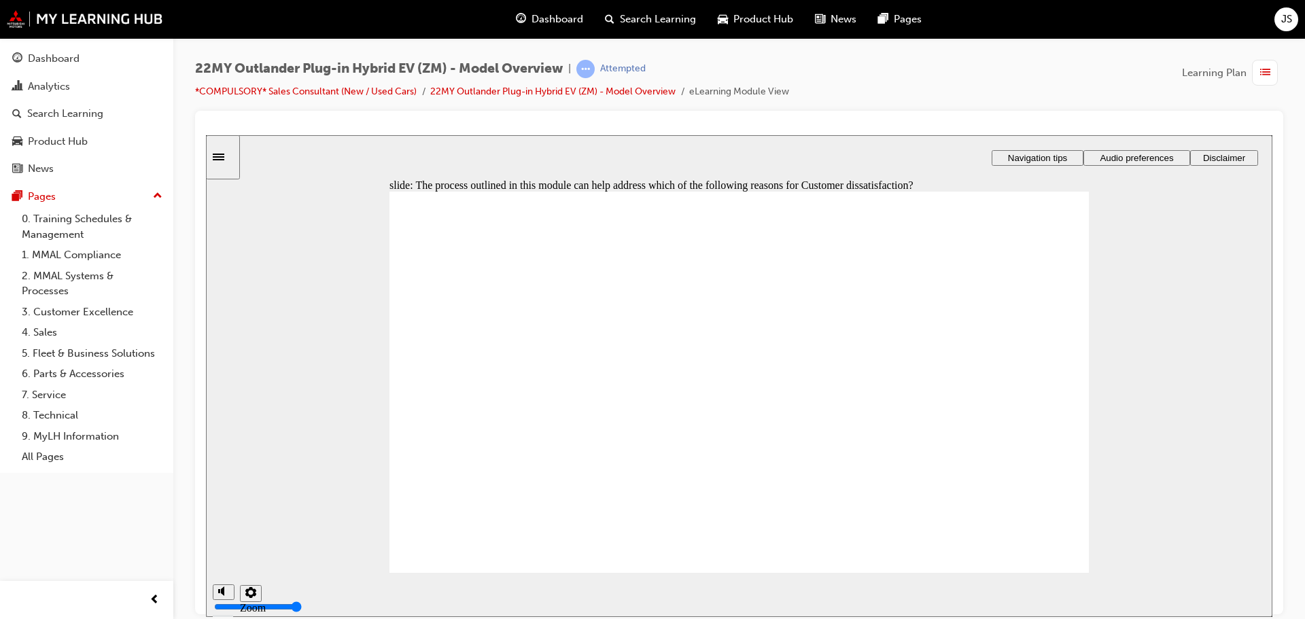
drag, startPoint x: 556, startPoint y: 374, endPoint x: 793, endPoint y: 443, distance: 247.0
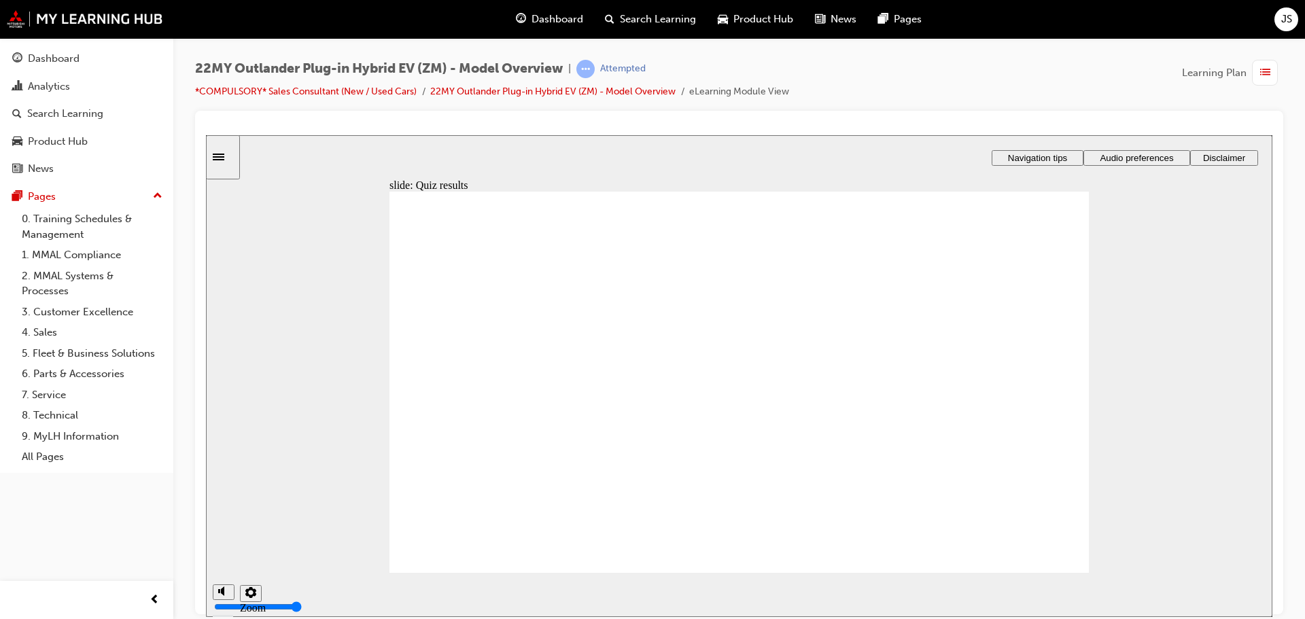
click at [62, 52] on div "Dashboard" at bounding box center [54, 59] width 52 height 16
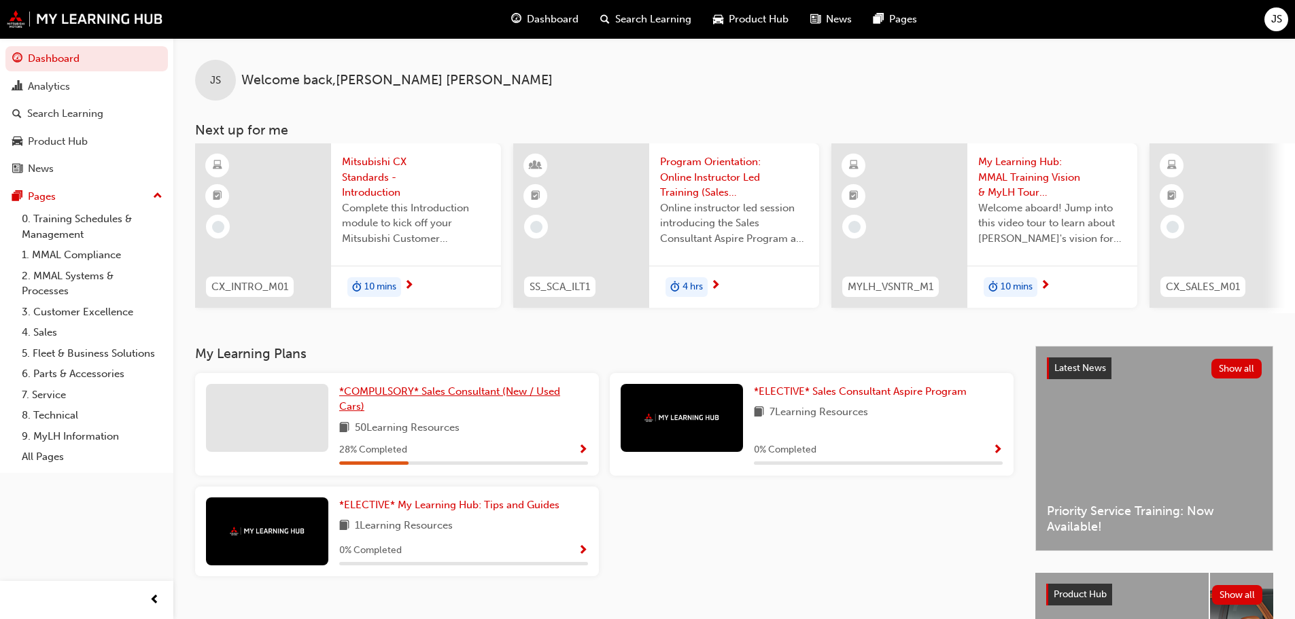
click at [367, 393] on span "*COMPULSORY* Sales Consultant (New / Used Cars)" at bounding box center [449, 399] width 221 height 28
